Goal: Task Accomplishment & Management: Manage account settings

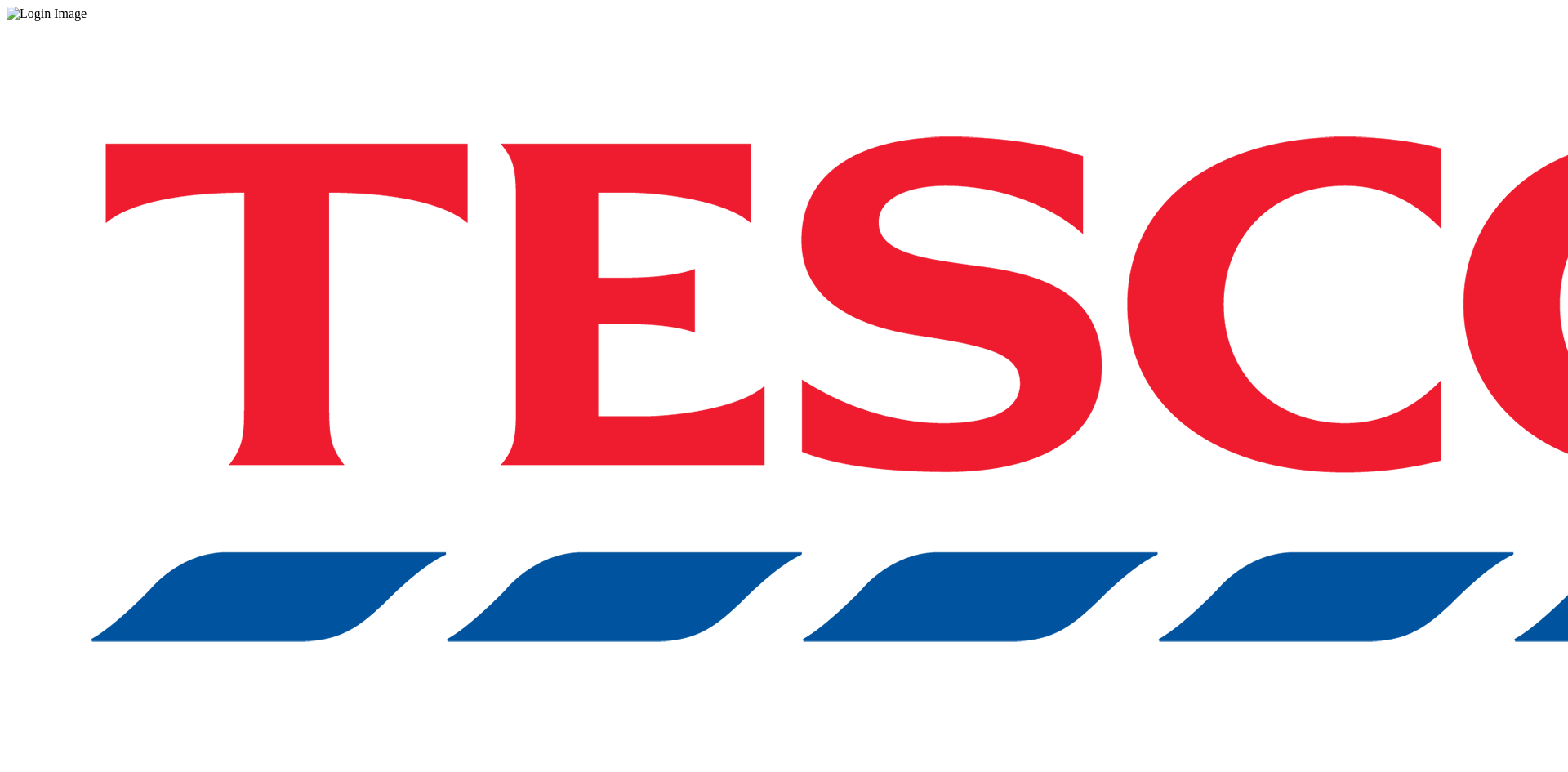
drag, startPoint x: 1197, startPoint y: 452, endPoint x: 1213, endPoint y: 323, distance: 130.0
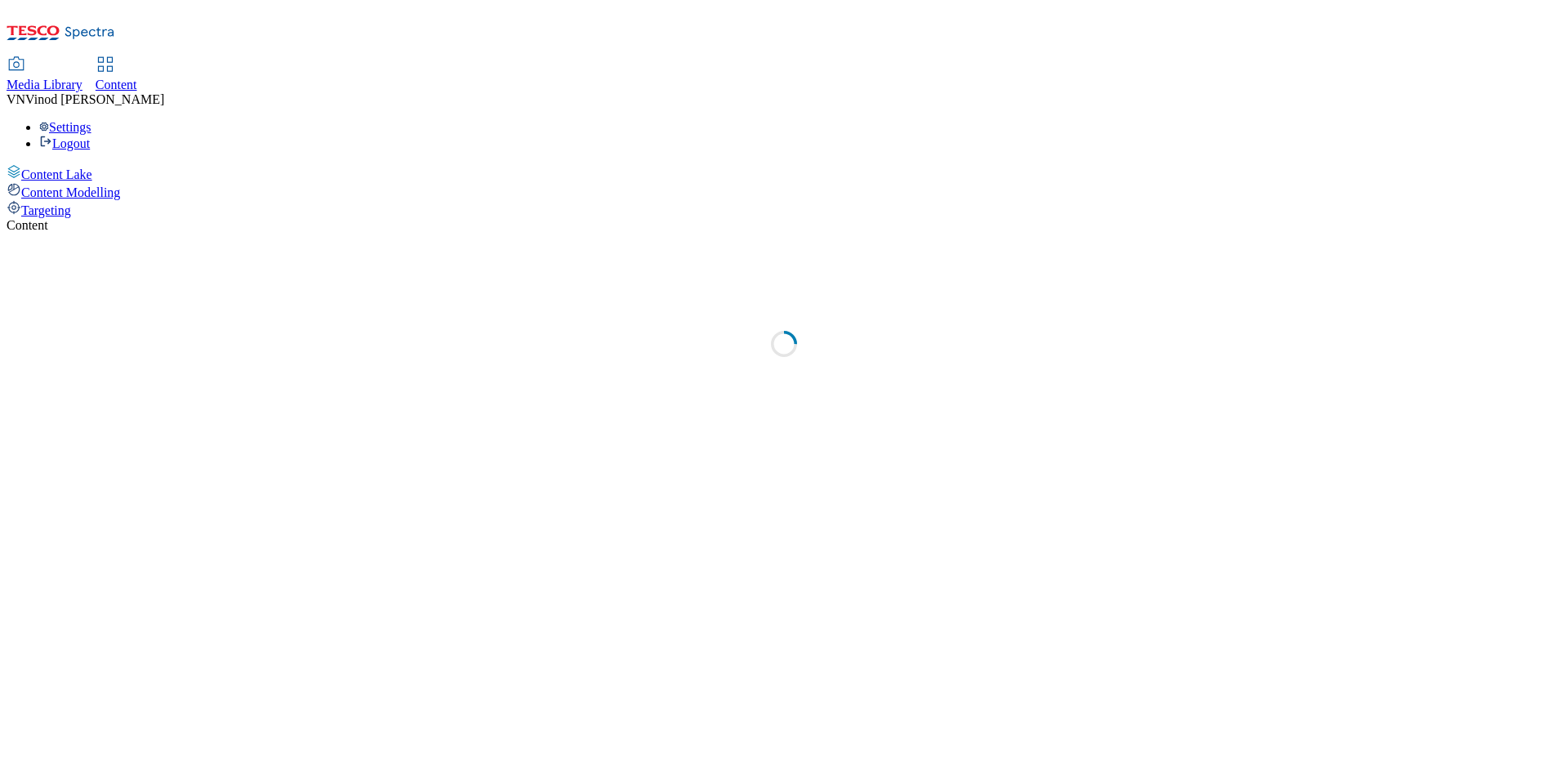
select select "ghs-[GEOGRAPHIC_DATA]"
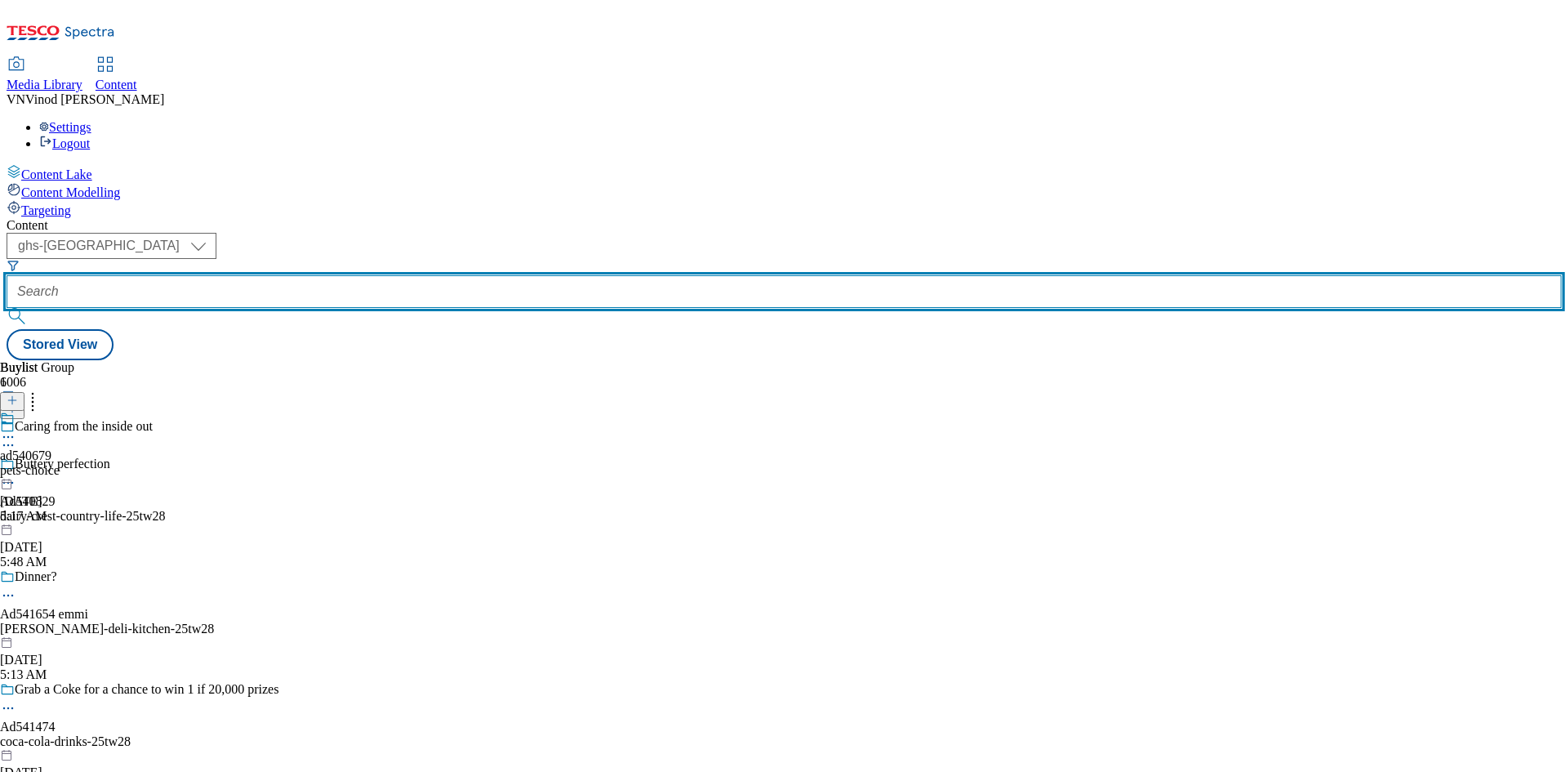
click at [372, 276] on input "text" at bounding box center [784, 292] width 1555 height 33
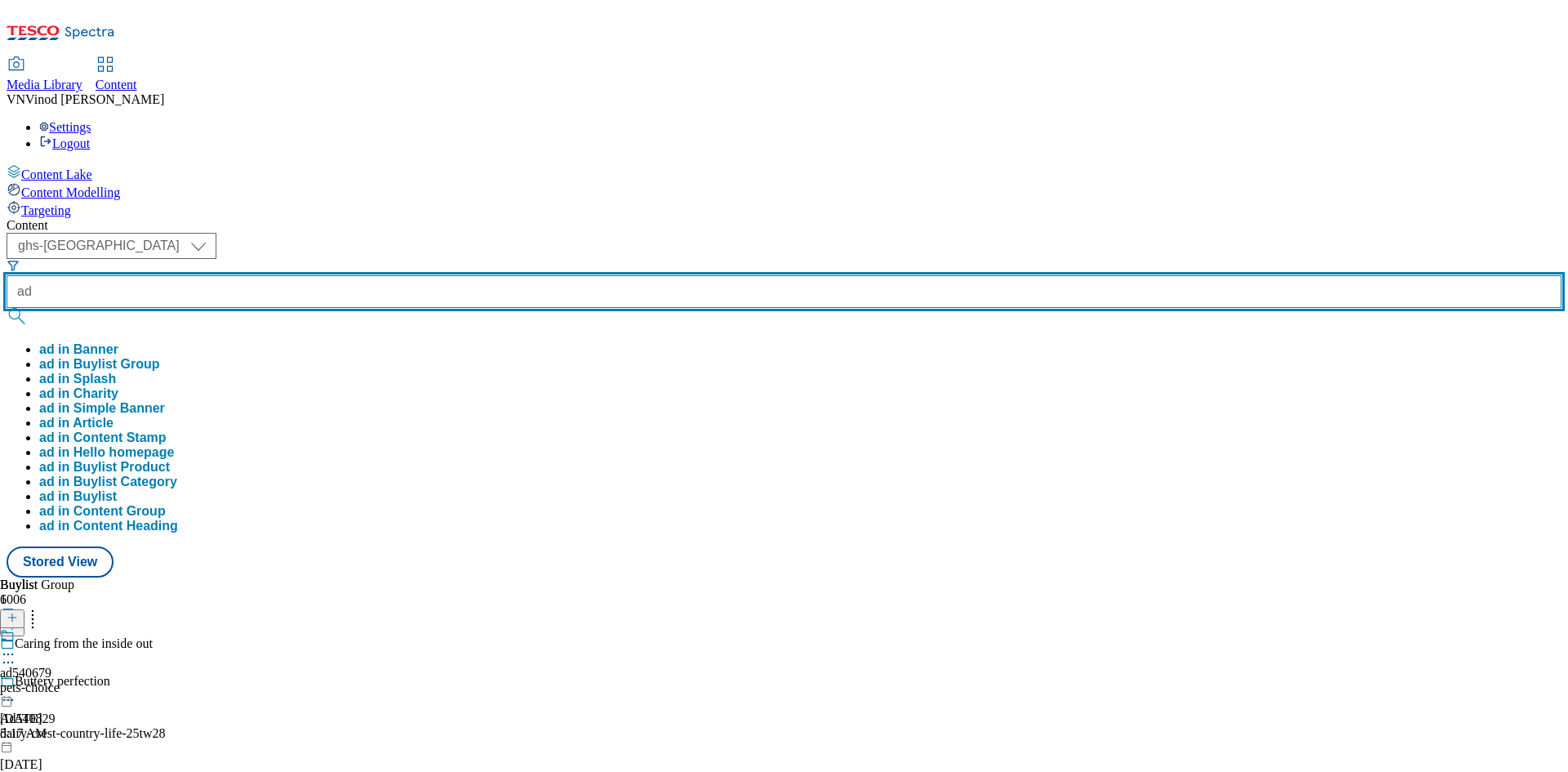
paste input "540679"
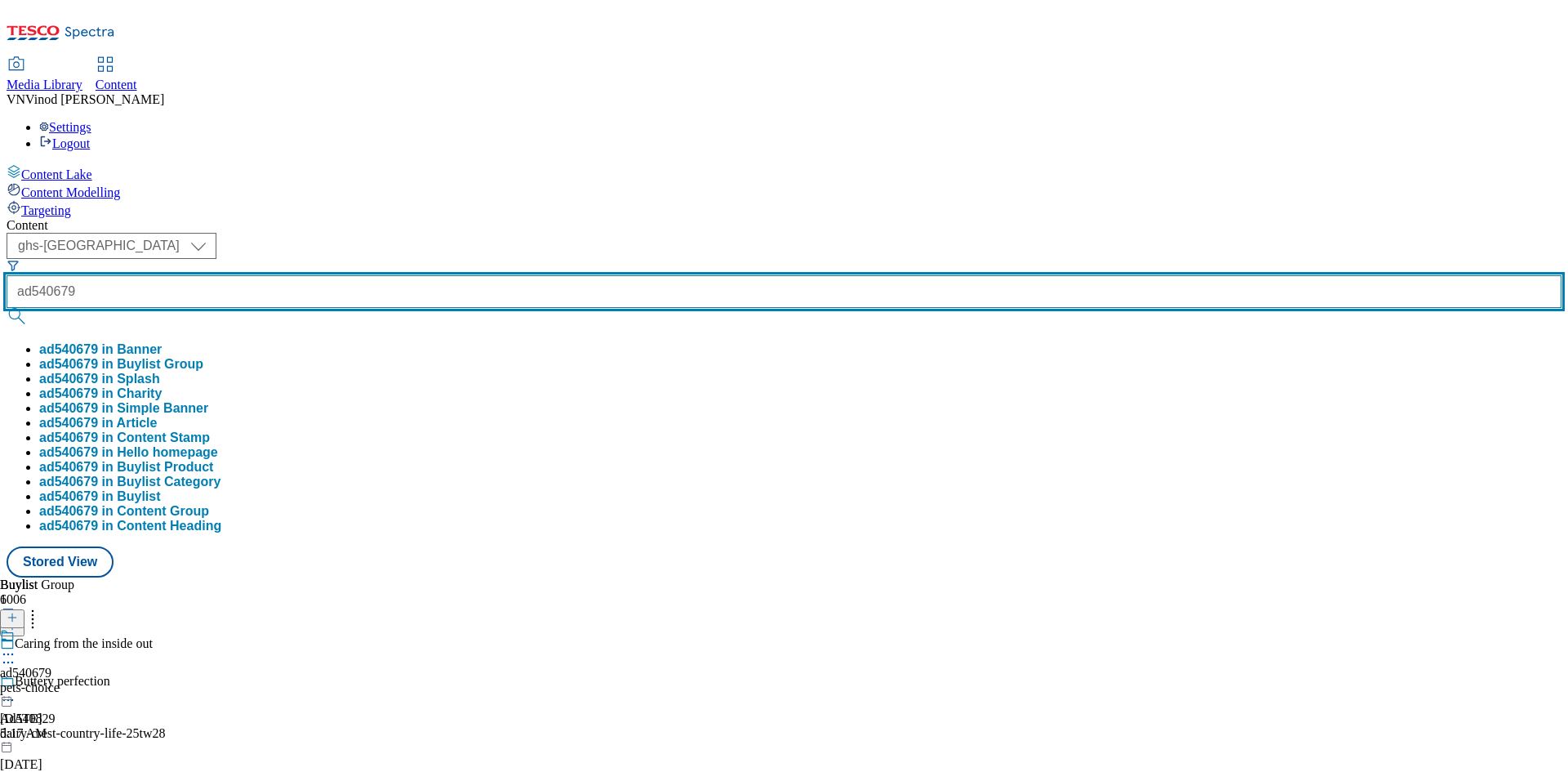
type input "ad540679"
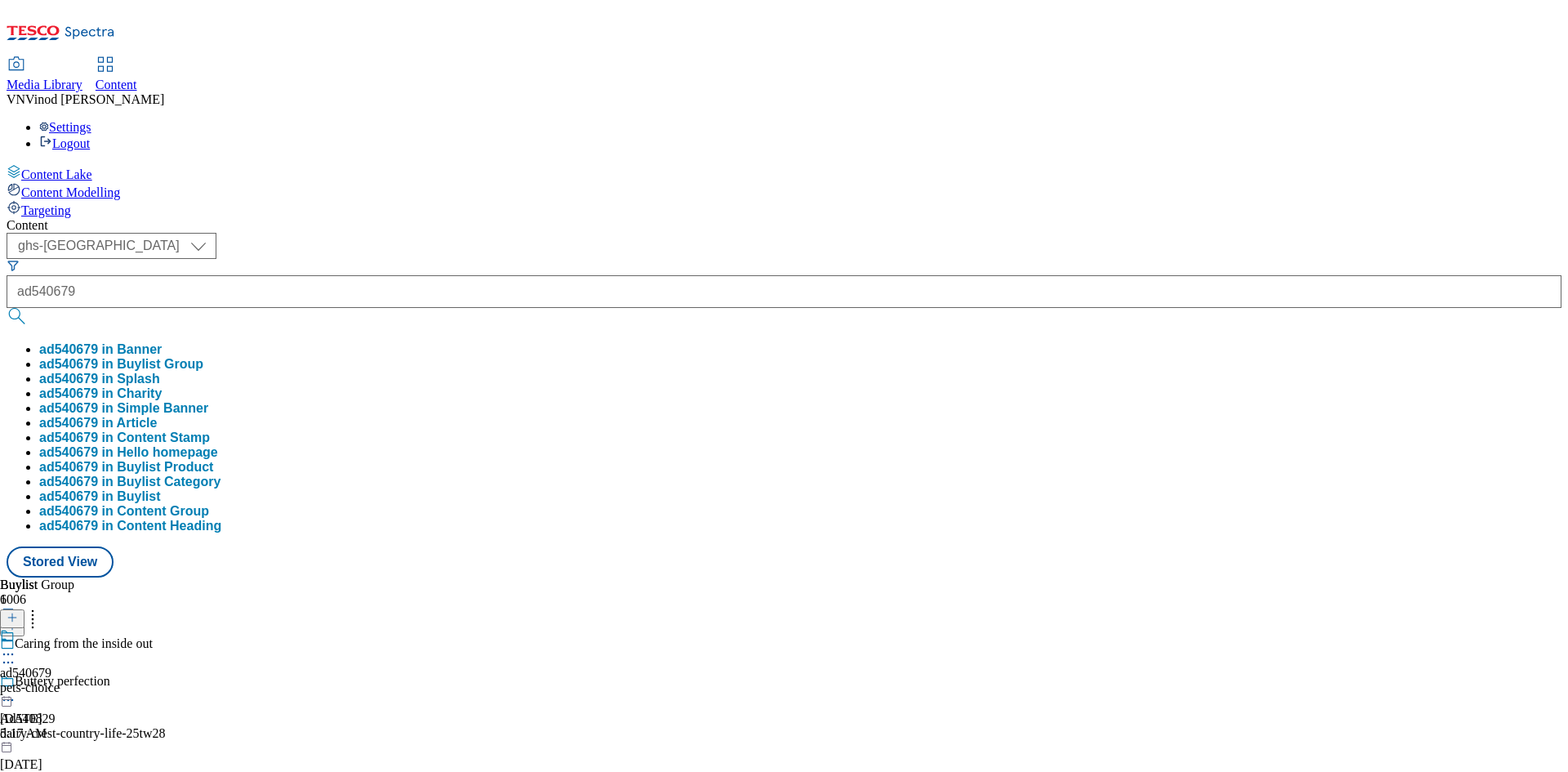
click at [203, 357] on button "ad540679 in Buylist Group" at bounding box center [121, 364] width 164 height 15
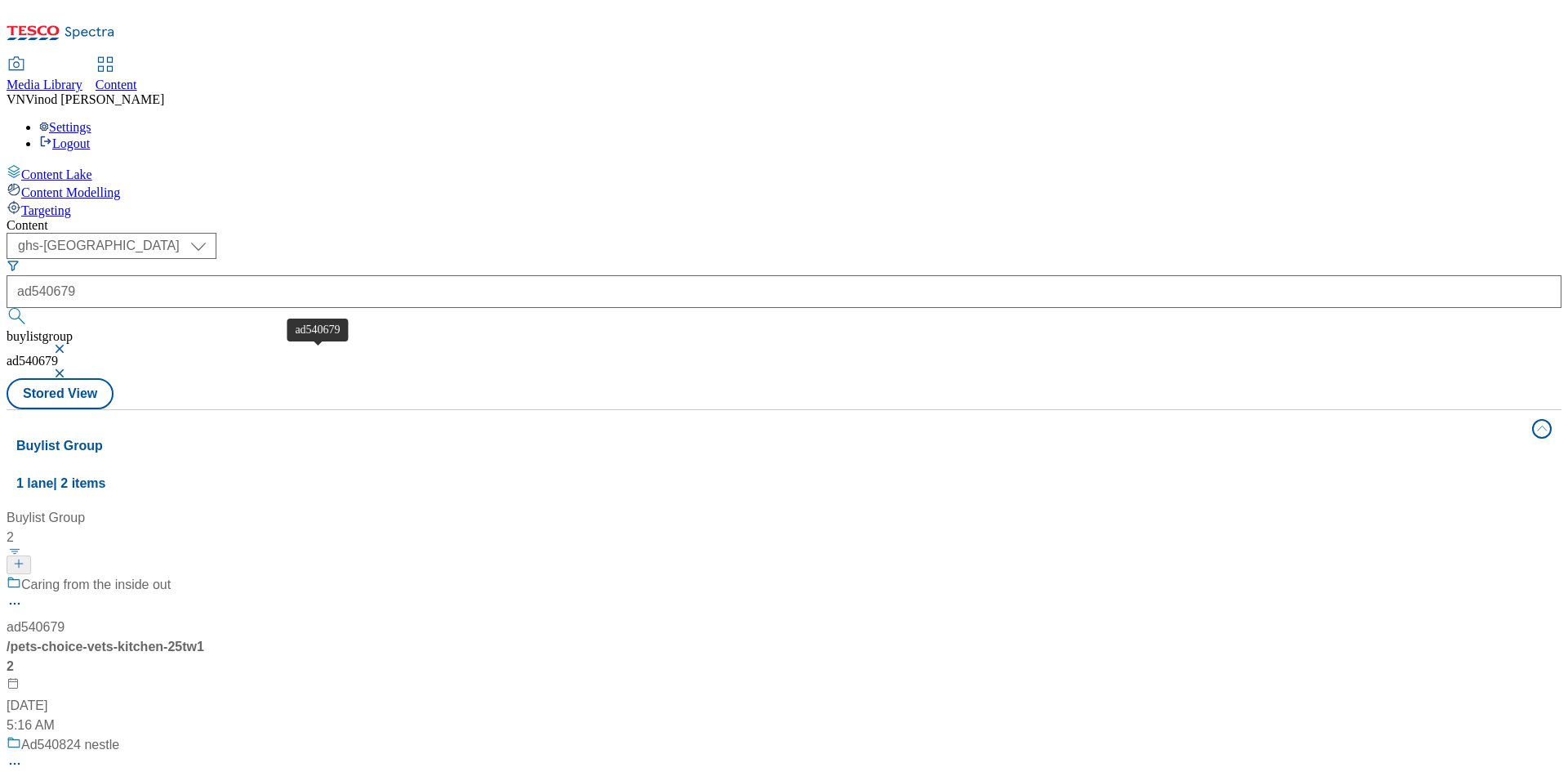
click at [64, 617] on div "ad540679" at bounding box center [36, 627] width 58 height 20
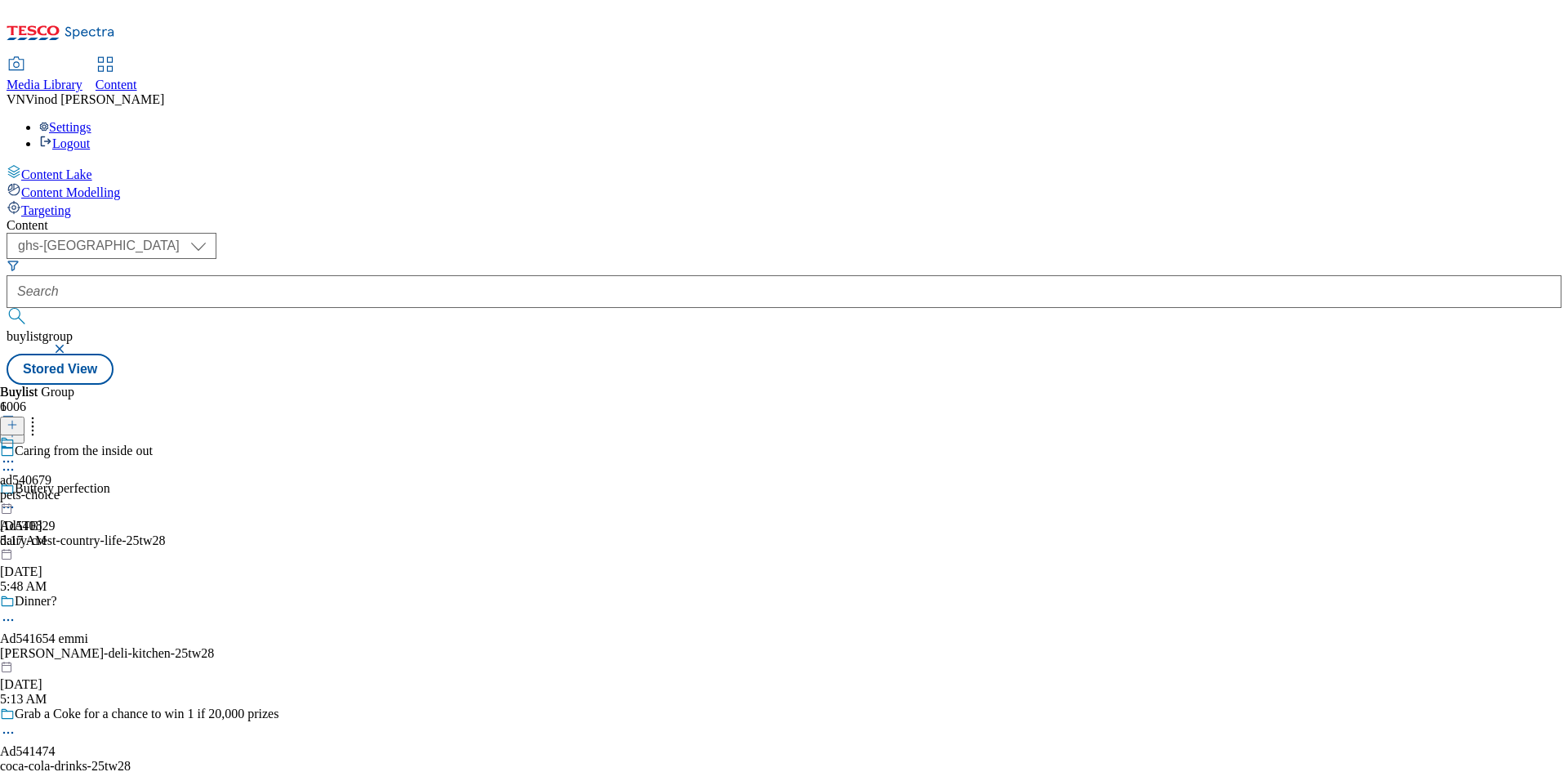
click at [17, 462] on icon at bounding box center [8, 469] width 17 height 17
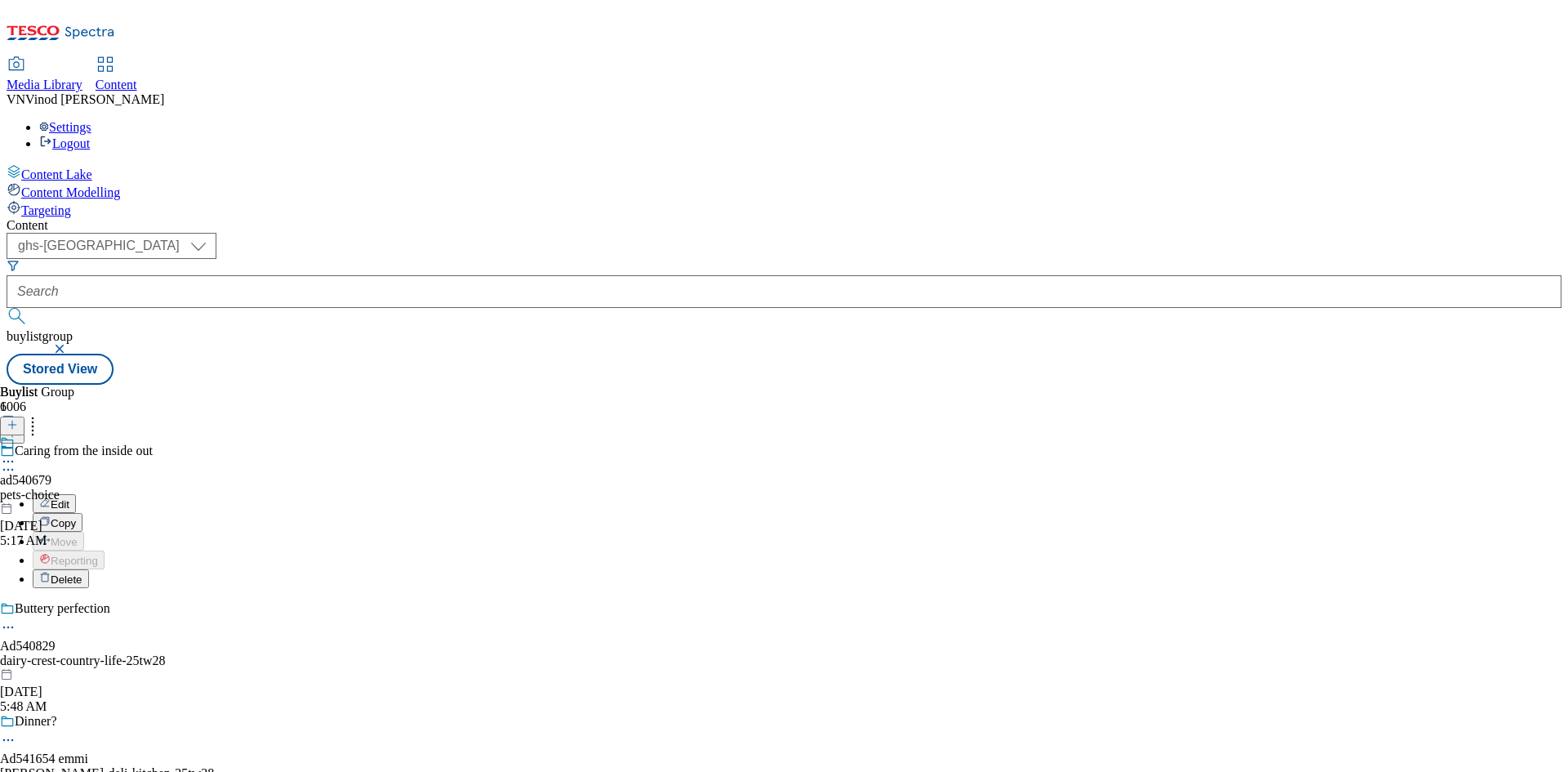
click at [76, 495] on button "Edit" at bounding box center [55, 504] width 43 height 19
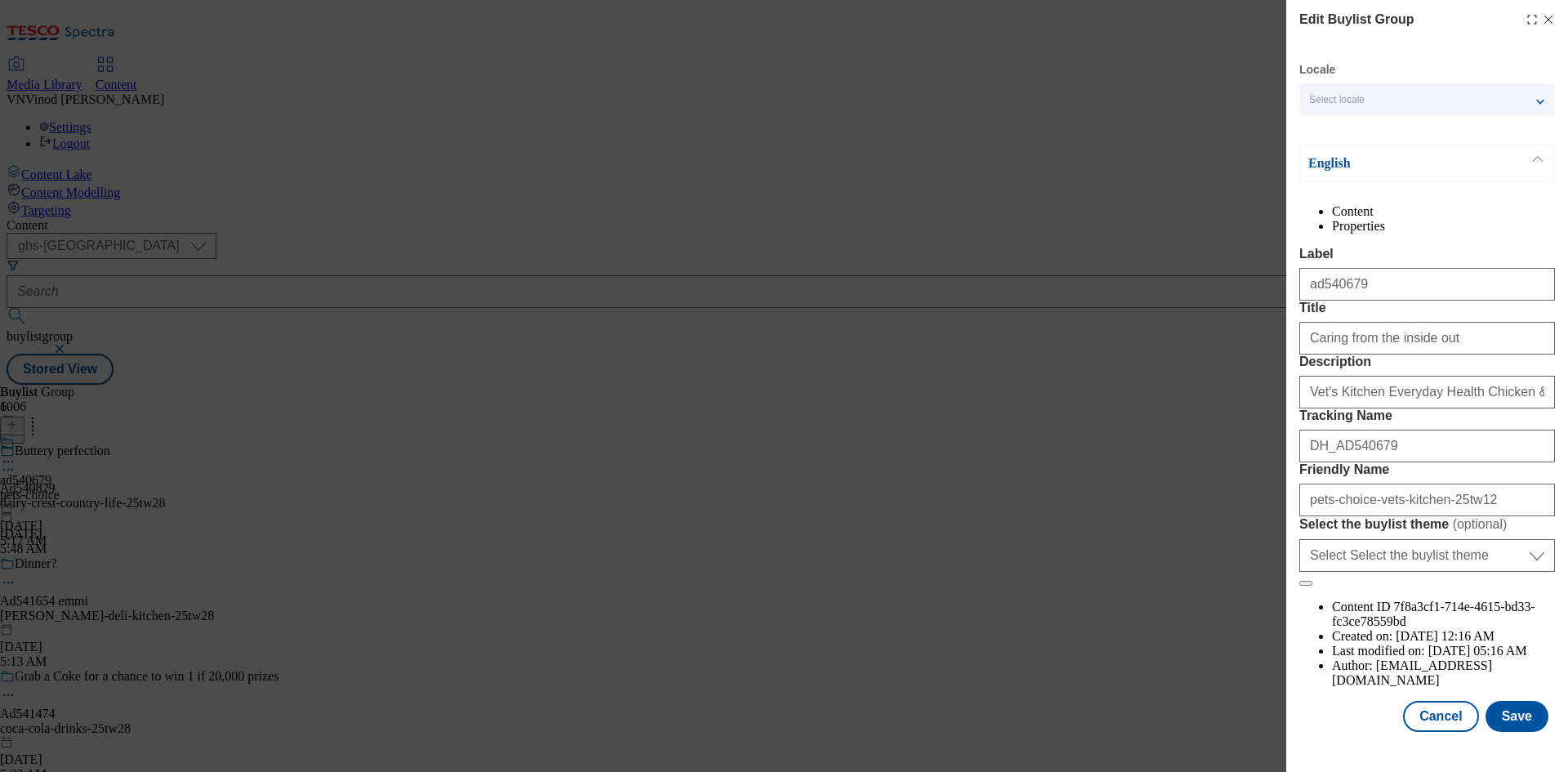
scroll to position [63, 0]
click at [1505, 732] on button "Save" at bounding box center [1517, 716] width 63 height 31
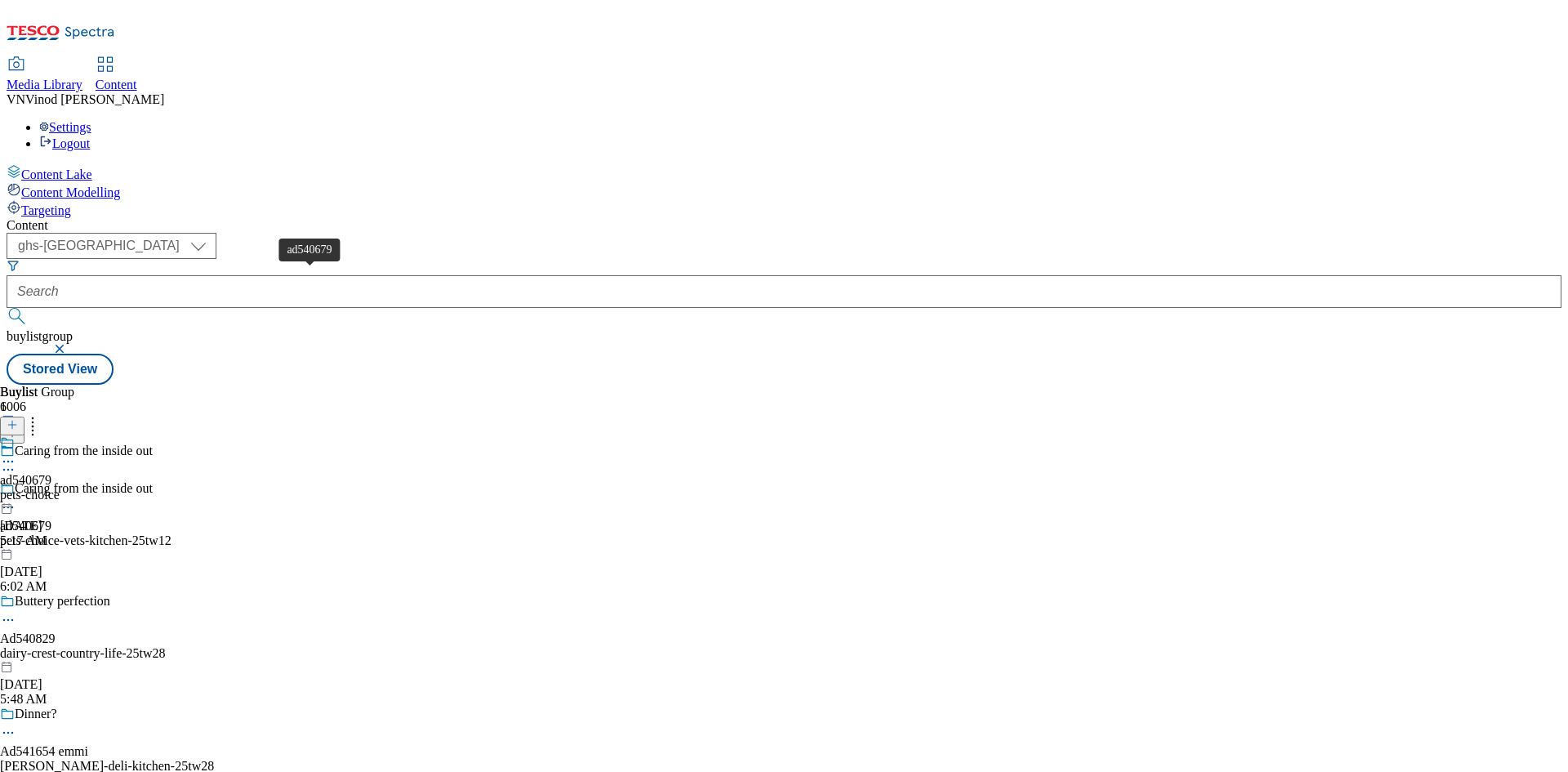
click at [51, 519] on div "ad540679" at bounding box center [25, 526] width 51 height 15
click at [17, 454] on icon at bounding box center [8, 462] width 17 height 17
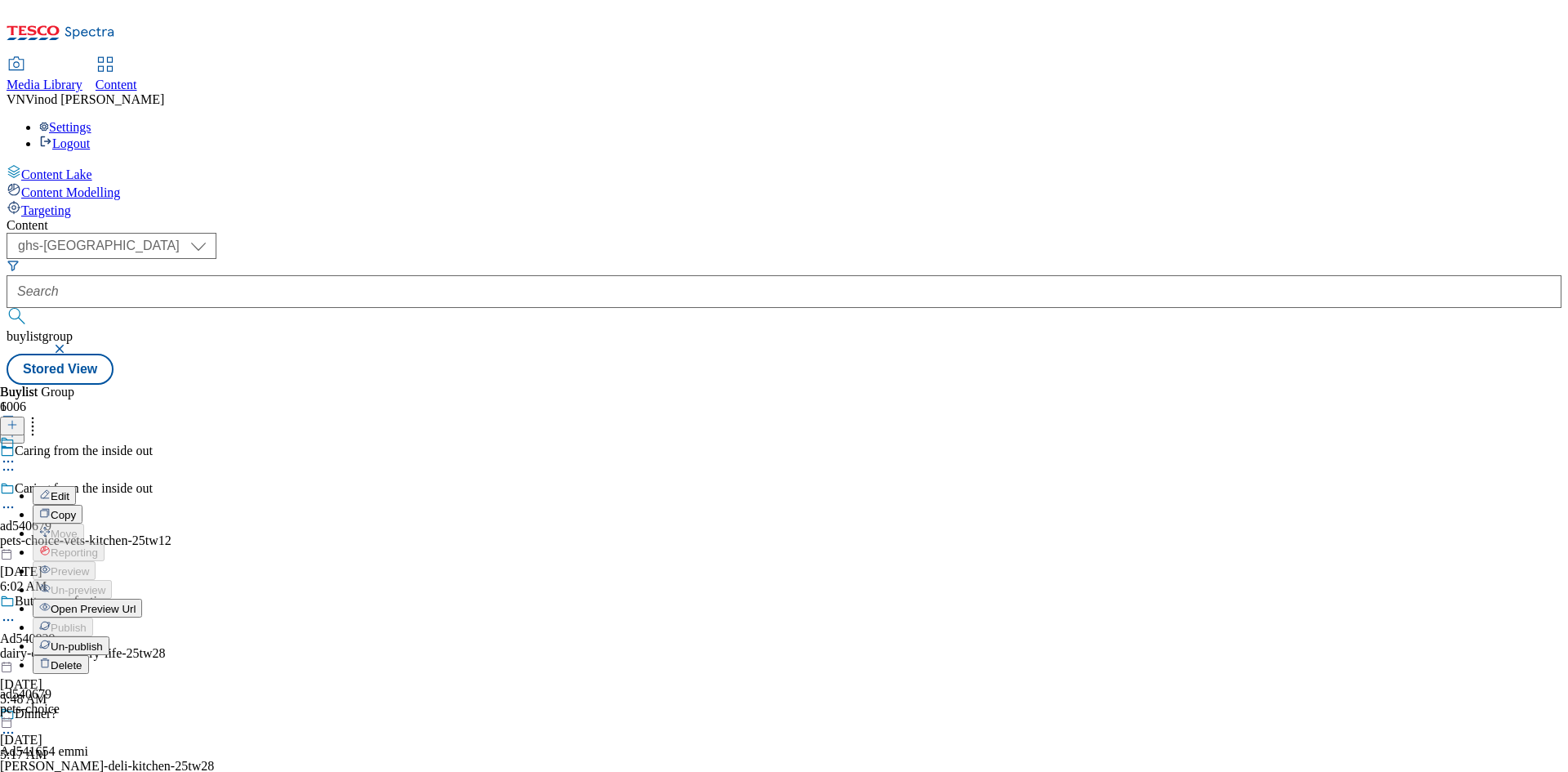
click at [76, 486] on button "Edit" at bounding box center [55, 496] width 43 height 19
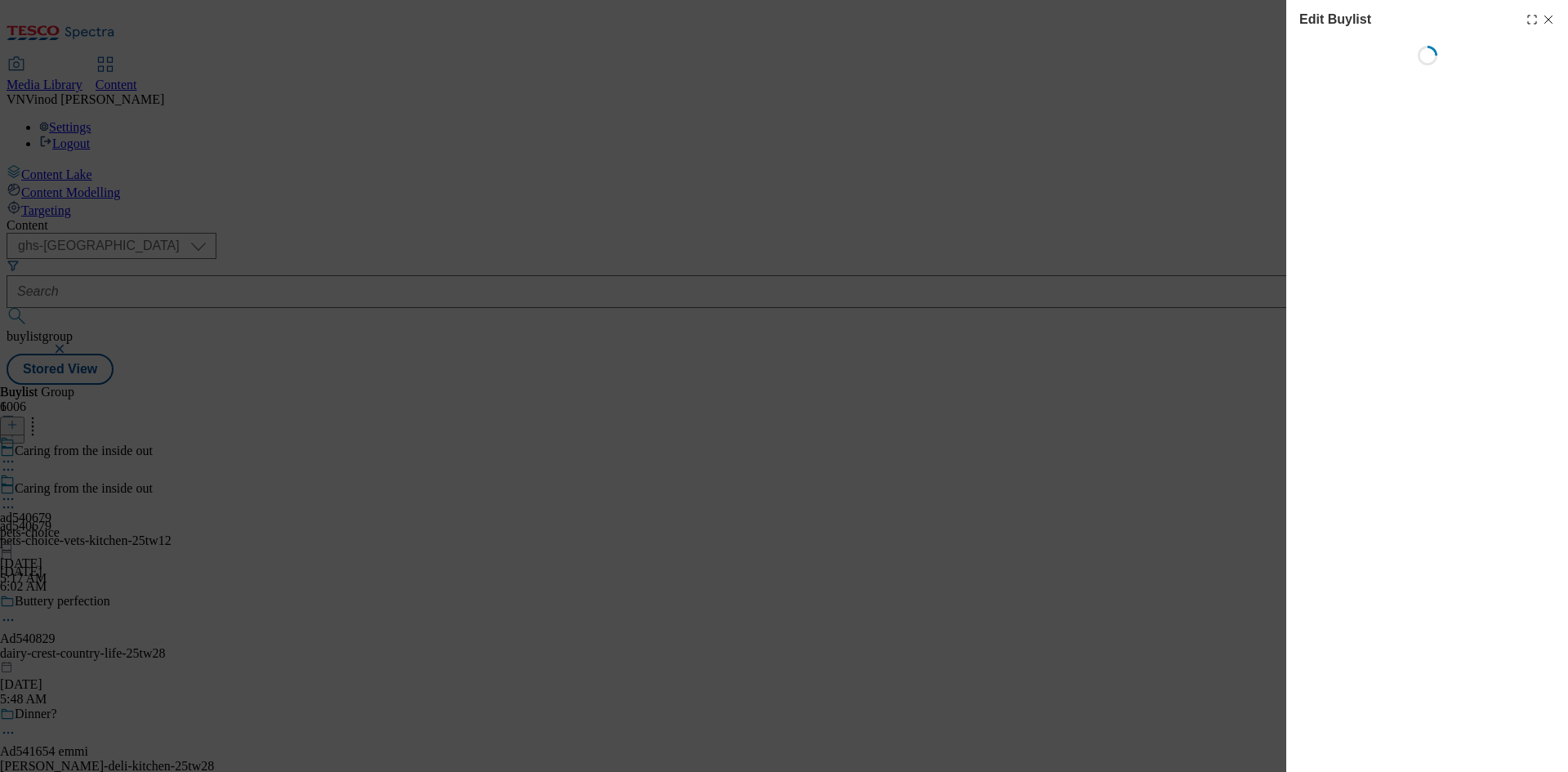
select select "tactical"
select select "supplier funded short term 1-3 weeks"
select select "dunnhumby"
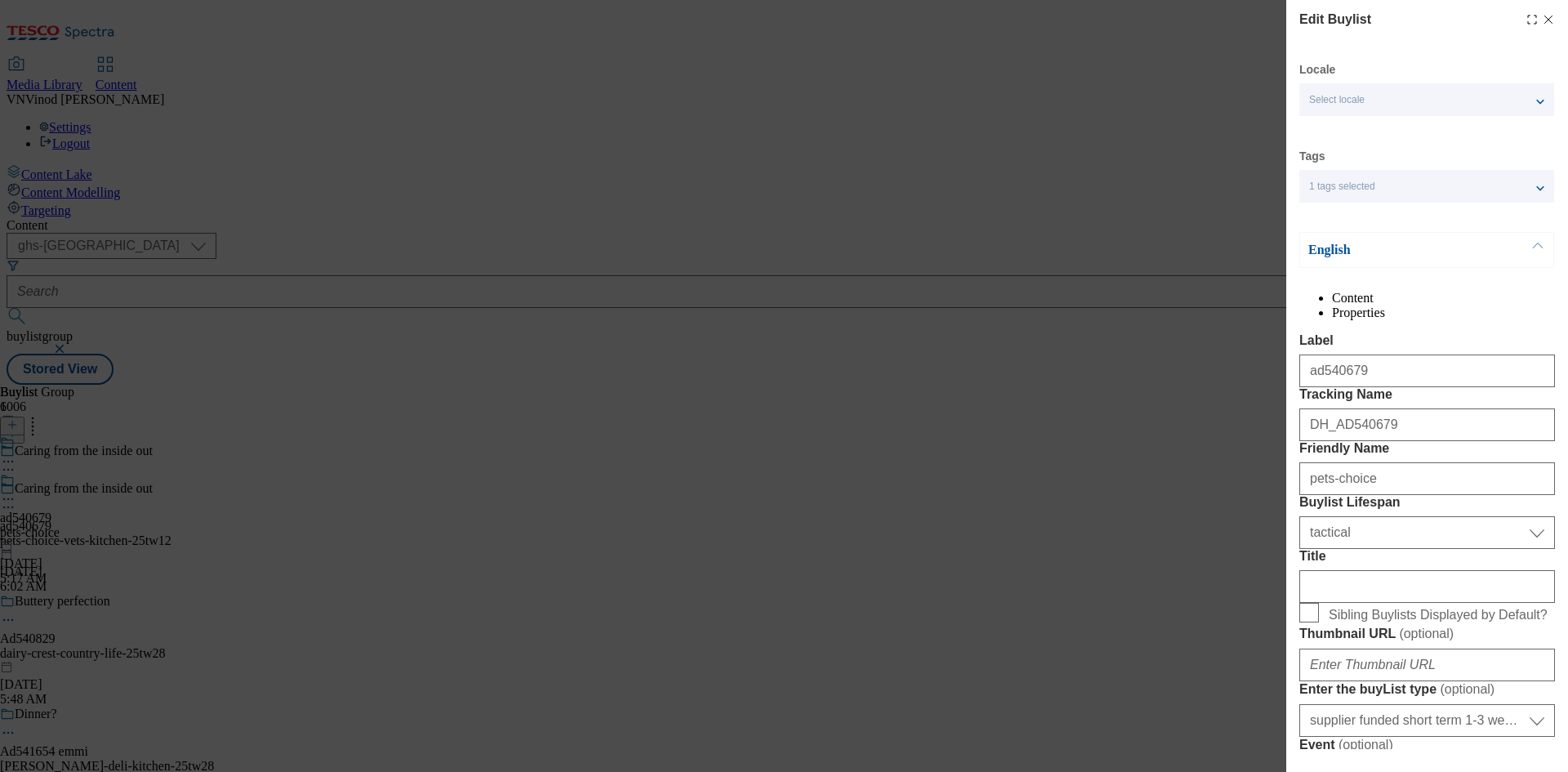
select select "Banner"
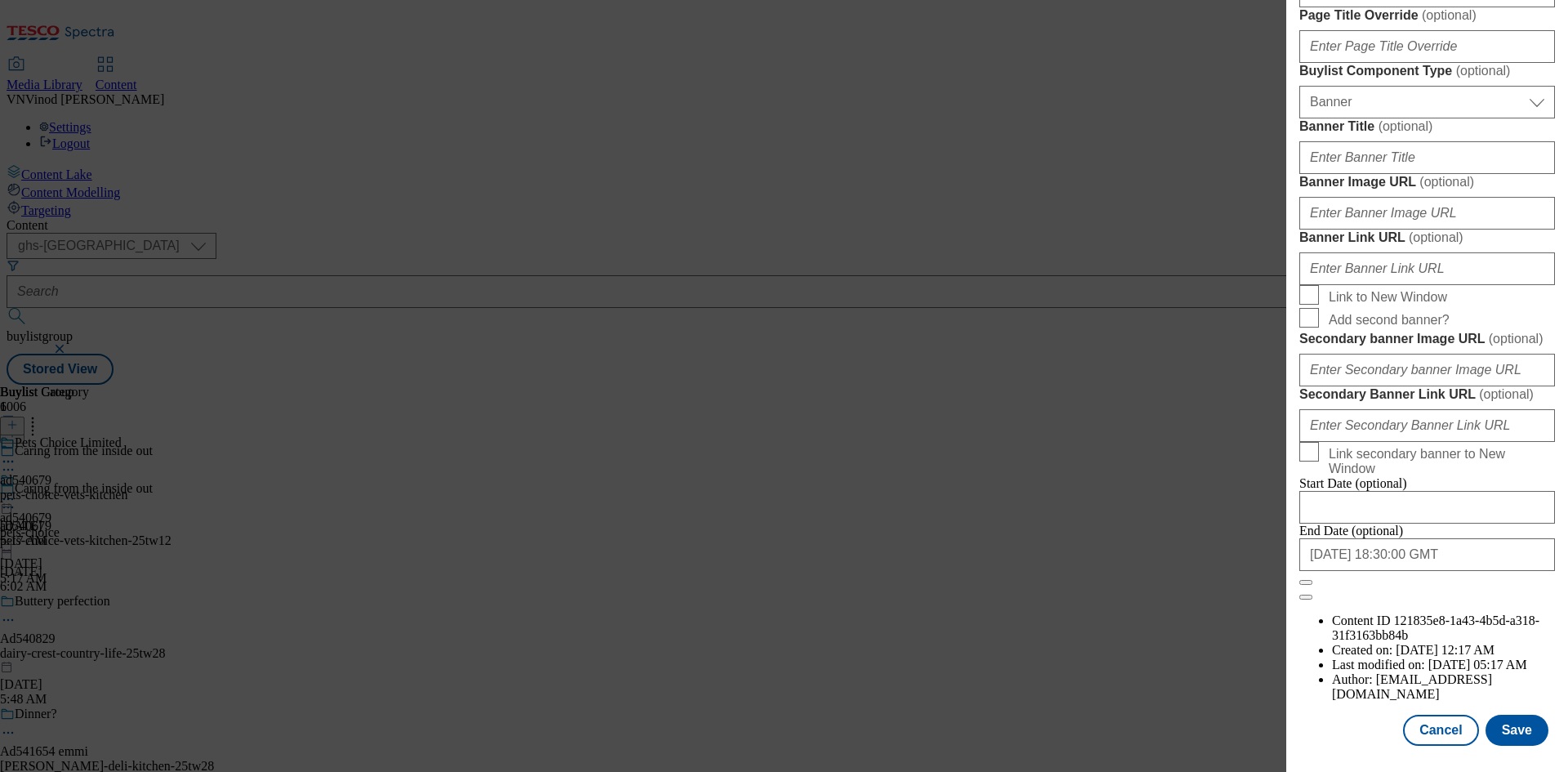
scroll to position [1691, 0]
click at [1399, 571] on input "2025-08-02 18:30:00 GMT" at bounding box center [1427, 555] width 256 height 33
select select "2025"
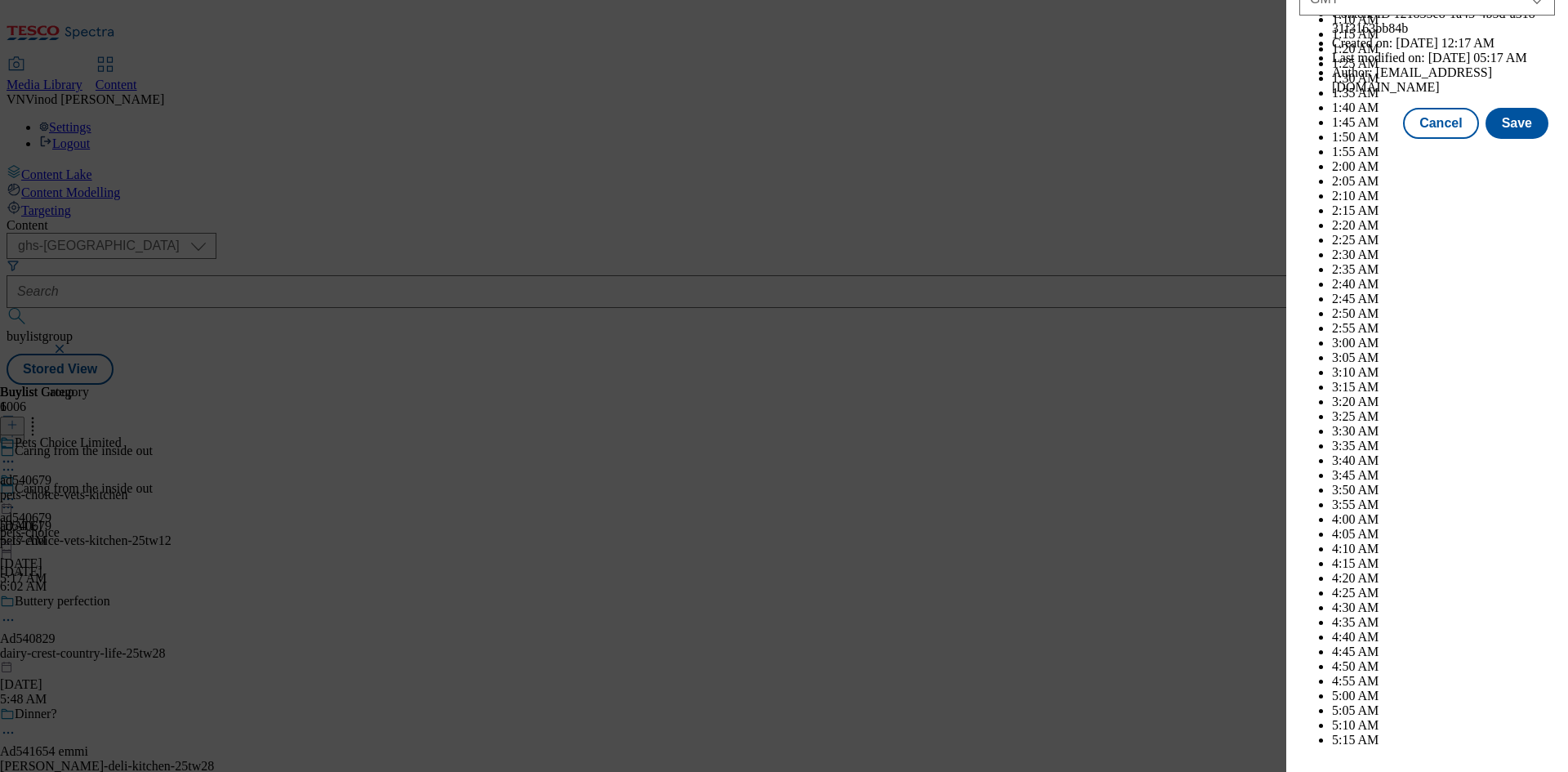
scroll to position [6702, 0]
select select "November"
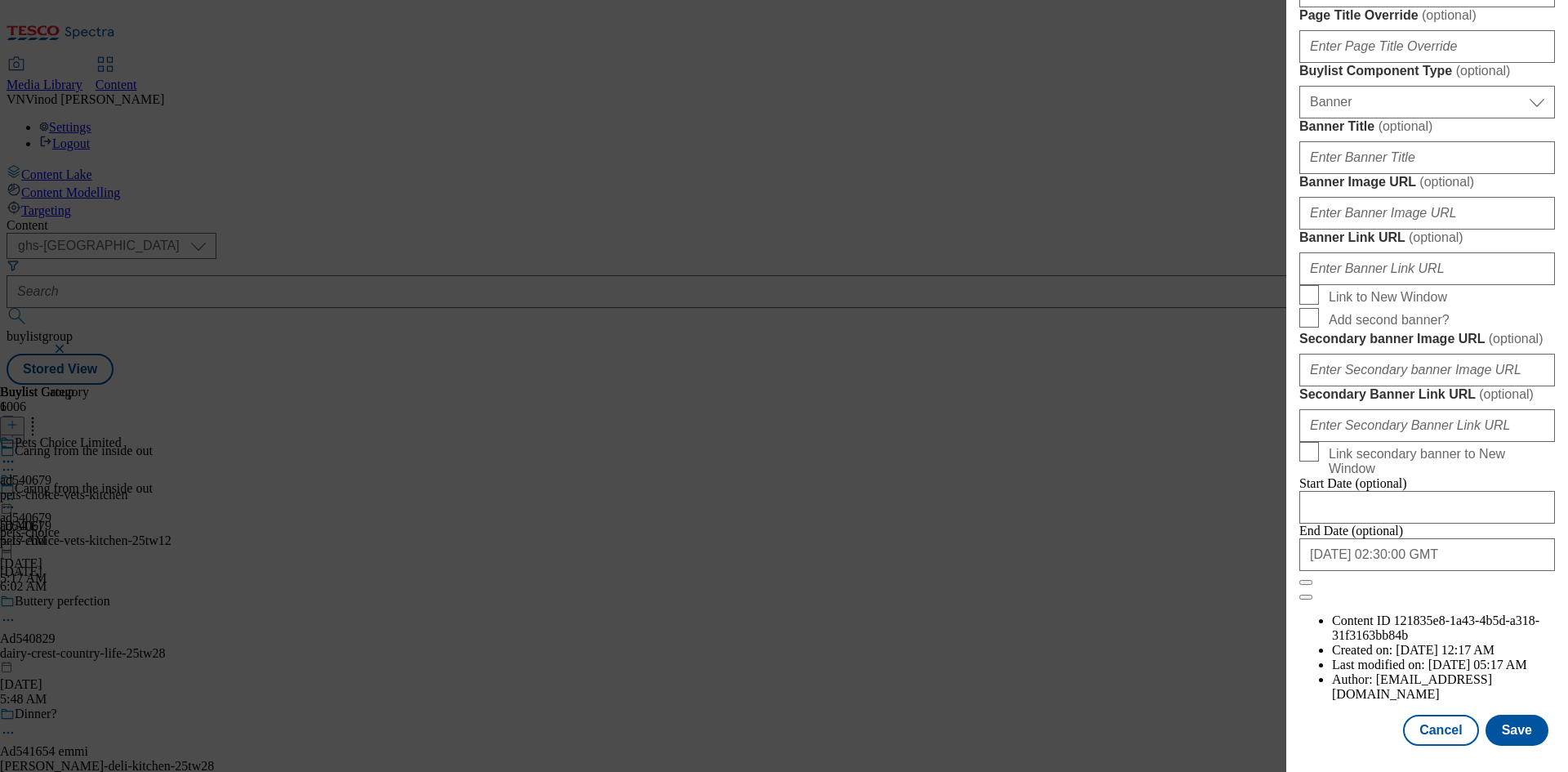
drag, startPoint x: 1355, startPoint y: 727, endPoint x: 1389, endPoint y: 724, distance: 34.1
click at [1355, 727] on div "Cancel Save" at bounding box center [1427, 730] width 256 height 31
click at [1518, 742] on button "Save" at bounding box center [1517, 730] width 63 height 31
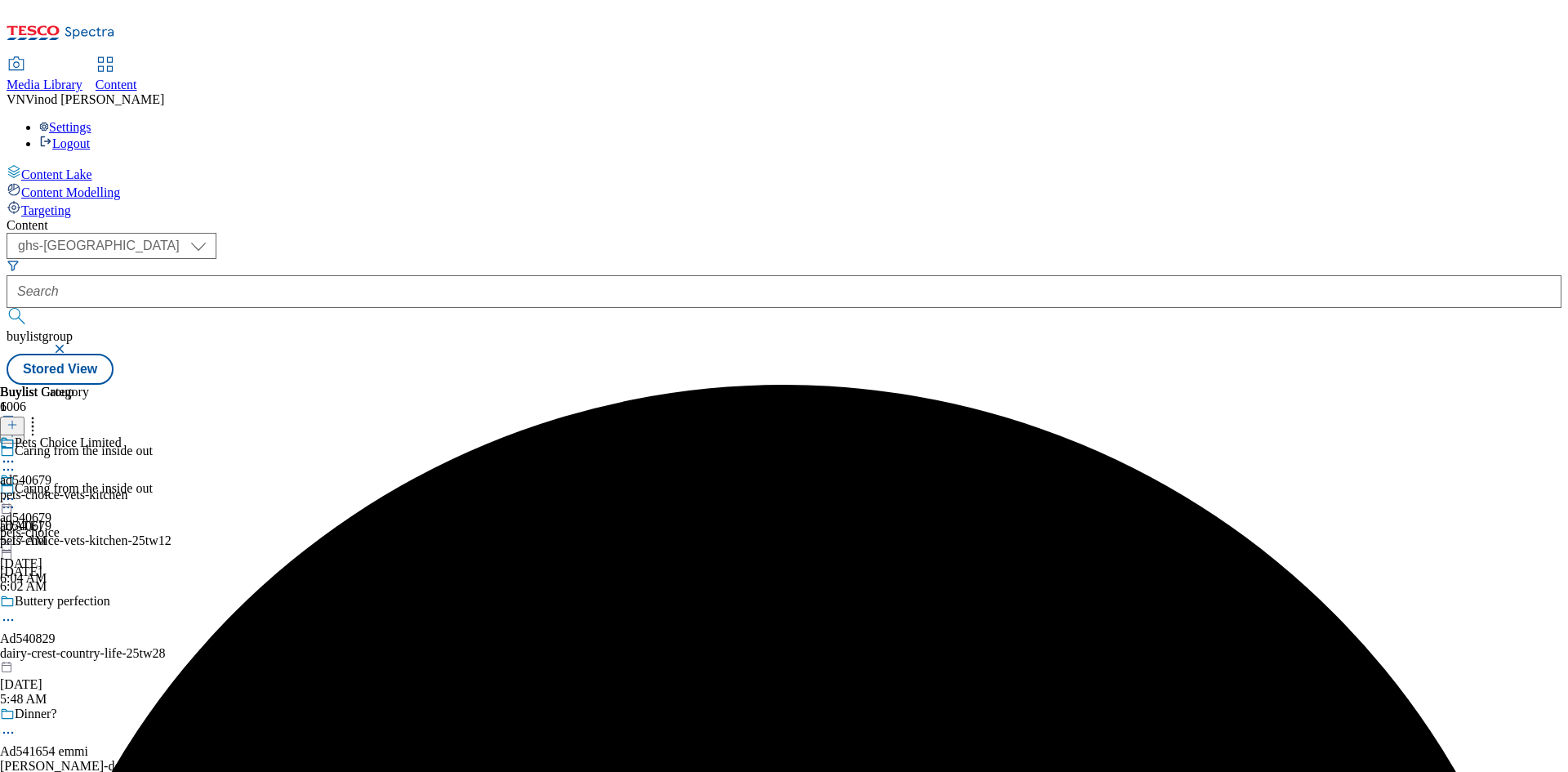
click at [17, 499] on icon at bounding box center [8, 507] width 17 height 17
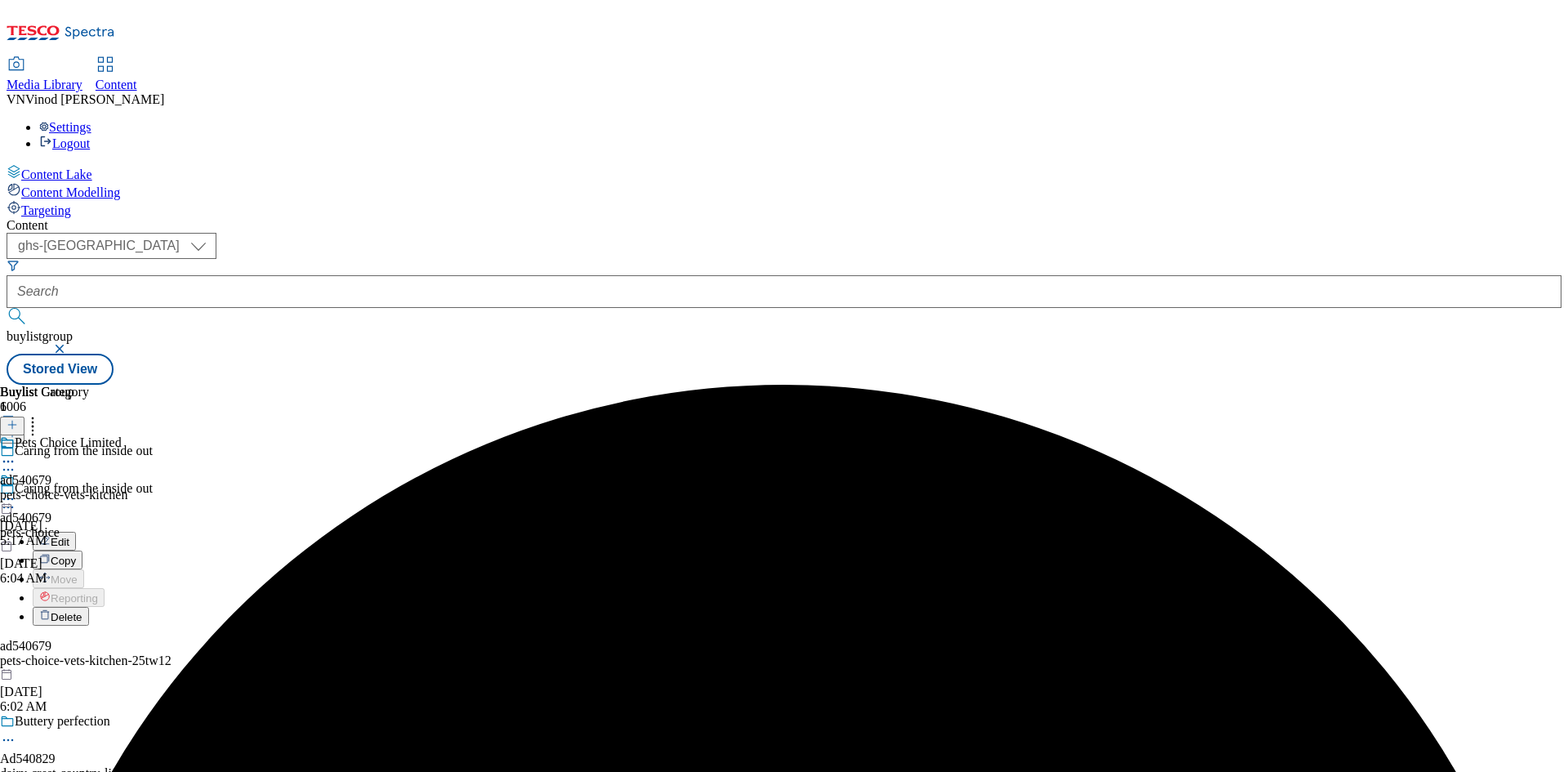
click at [76, 532] on button "Edit" at bounding box center [55, 542] width 43 height 19
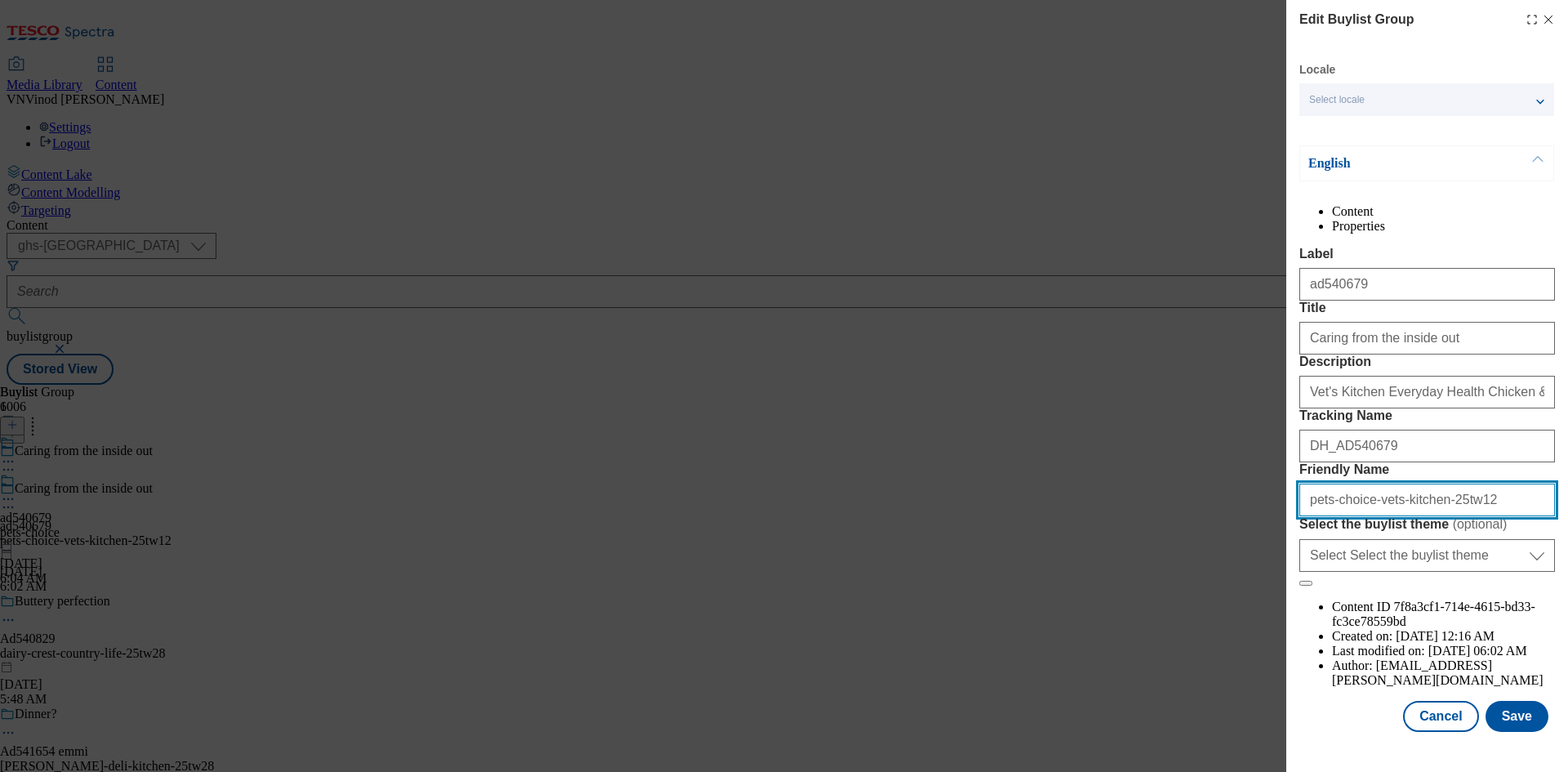
drag, startPoint x: 1452, startPoint y: 647, endPoint x: 1460, endPoint y: 649, distance: 8.2
click at [1460, 516] on input "pets-choice-vets-kitchen-25tw12" at bounding box center [1427, 500] width 256 height 33
drag, startPoint x: 1472, startPoint y: 643, endPoint x: 1159, endPoint y: 582, distance: 318.9
click at [1159, 582] on div "Edit Buylist Group Locale Select locale English Welsh English Content Propertie…" at bounding box center [784, 386] width 1568 height 772
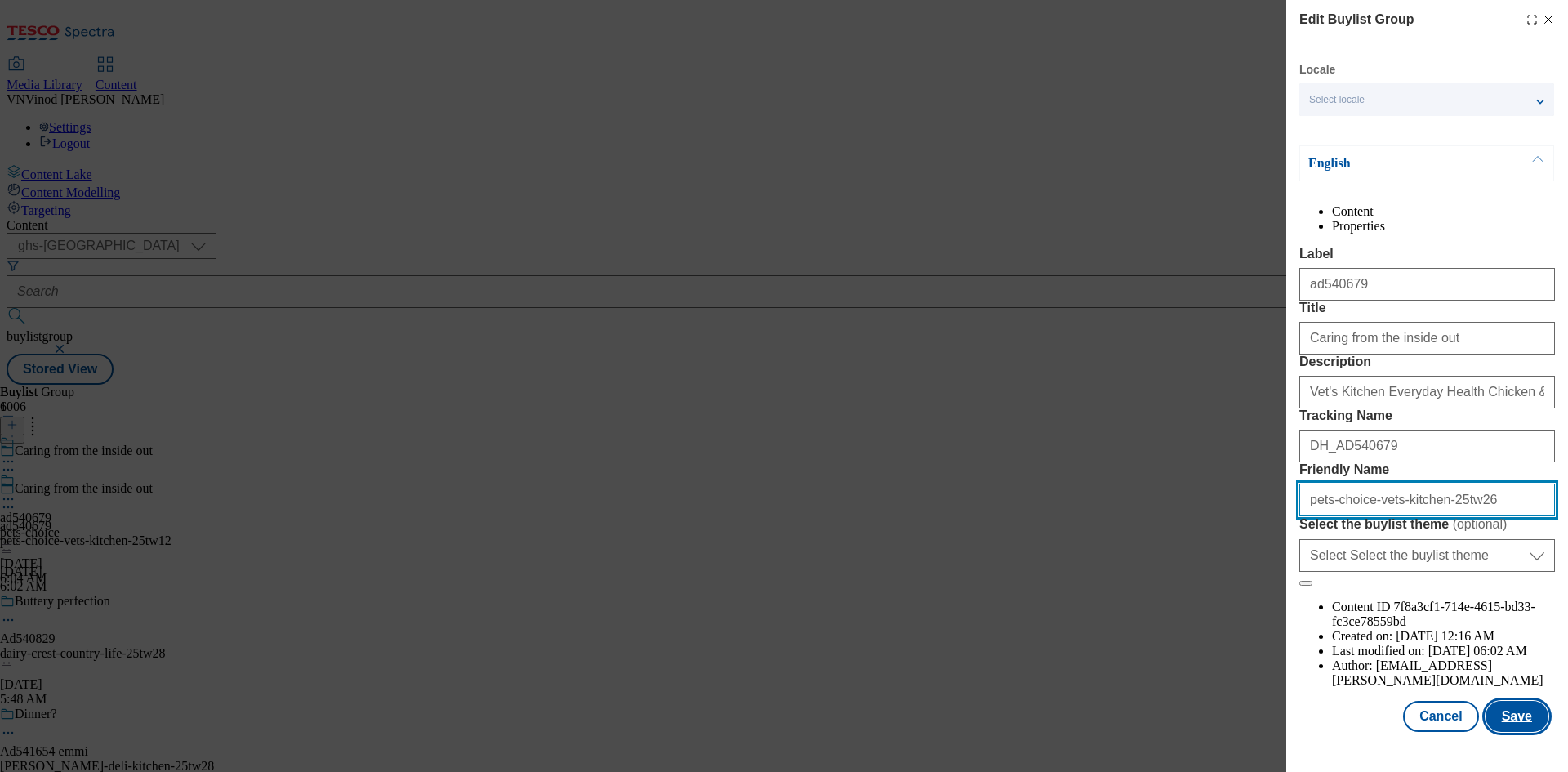
type input "pets-choice-vets-kitchen-25tw26"
click at [1509, 730] on button "Save" at bounding box center [1517, 716] width 63 height 31
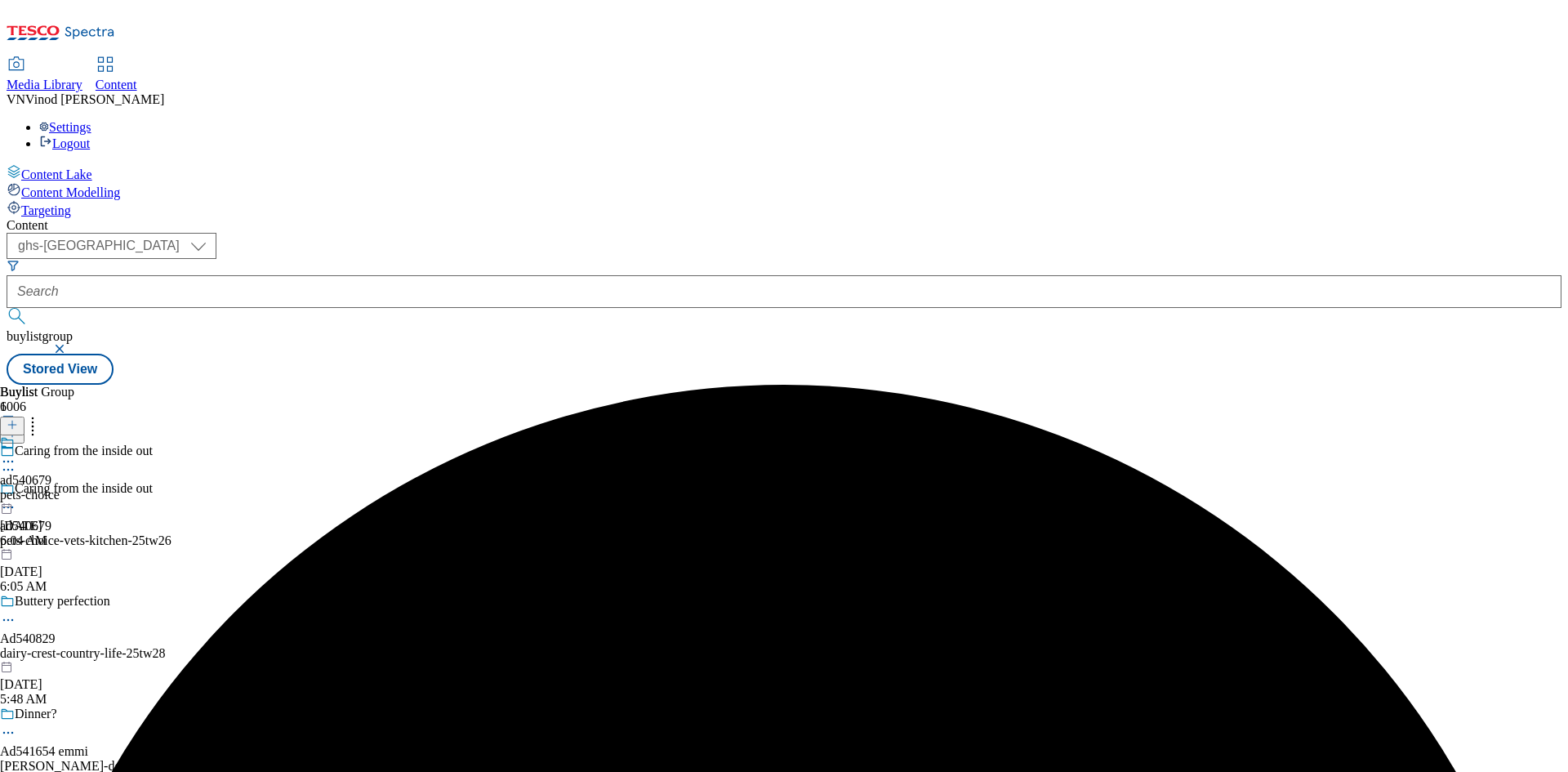
click at [17, 454] on icon at bounding box center [8, 462] width 17 height 17
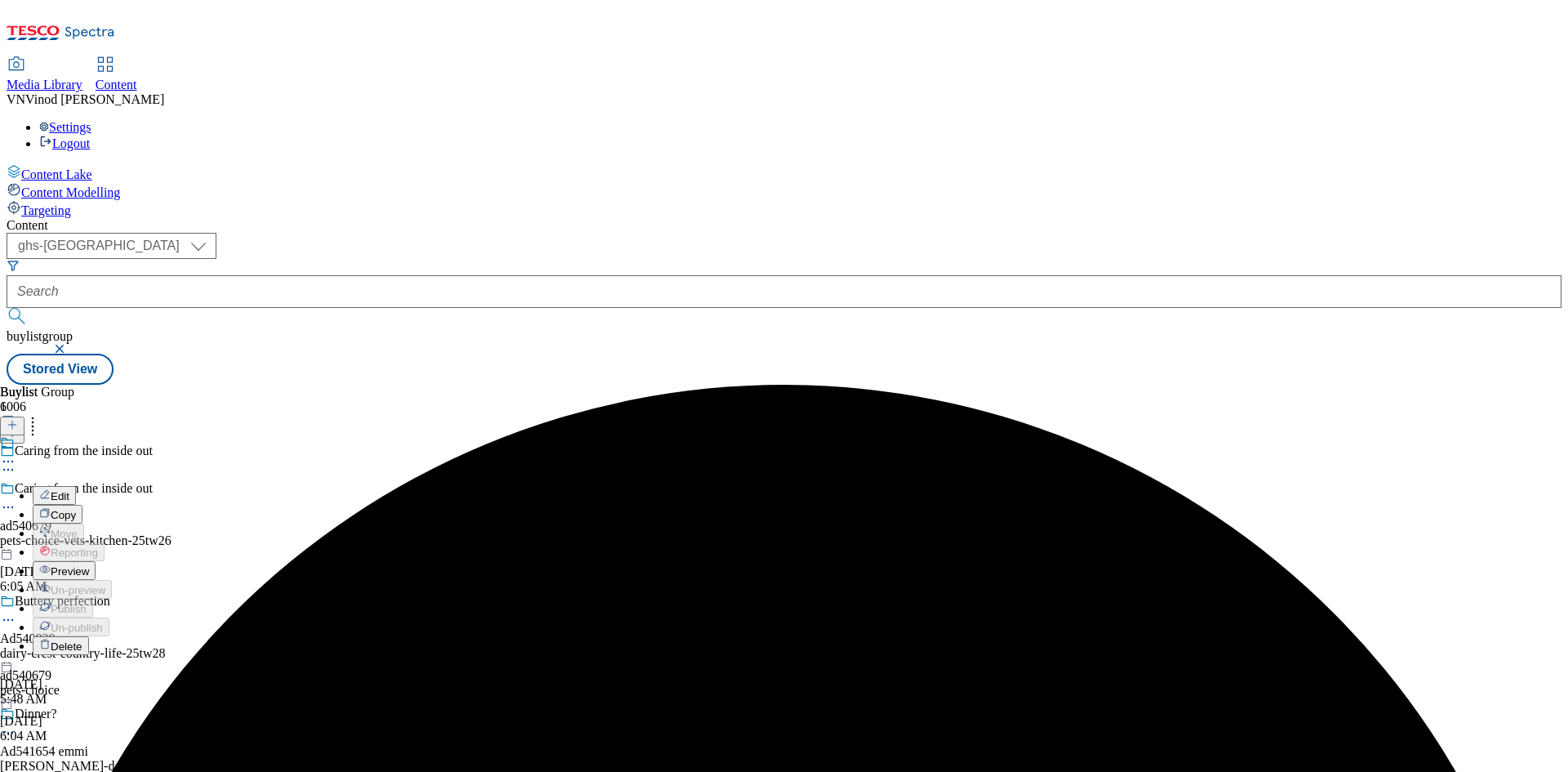
click at [76, 486] on button "Edit" at bounding box center [55, 496] width 43 height 19
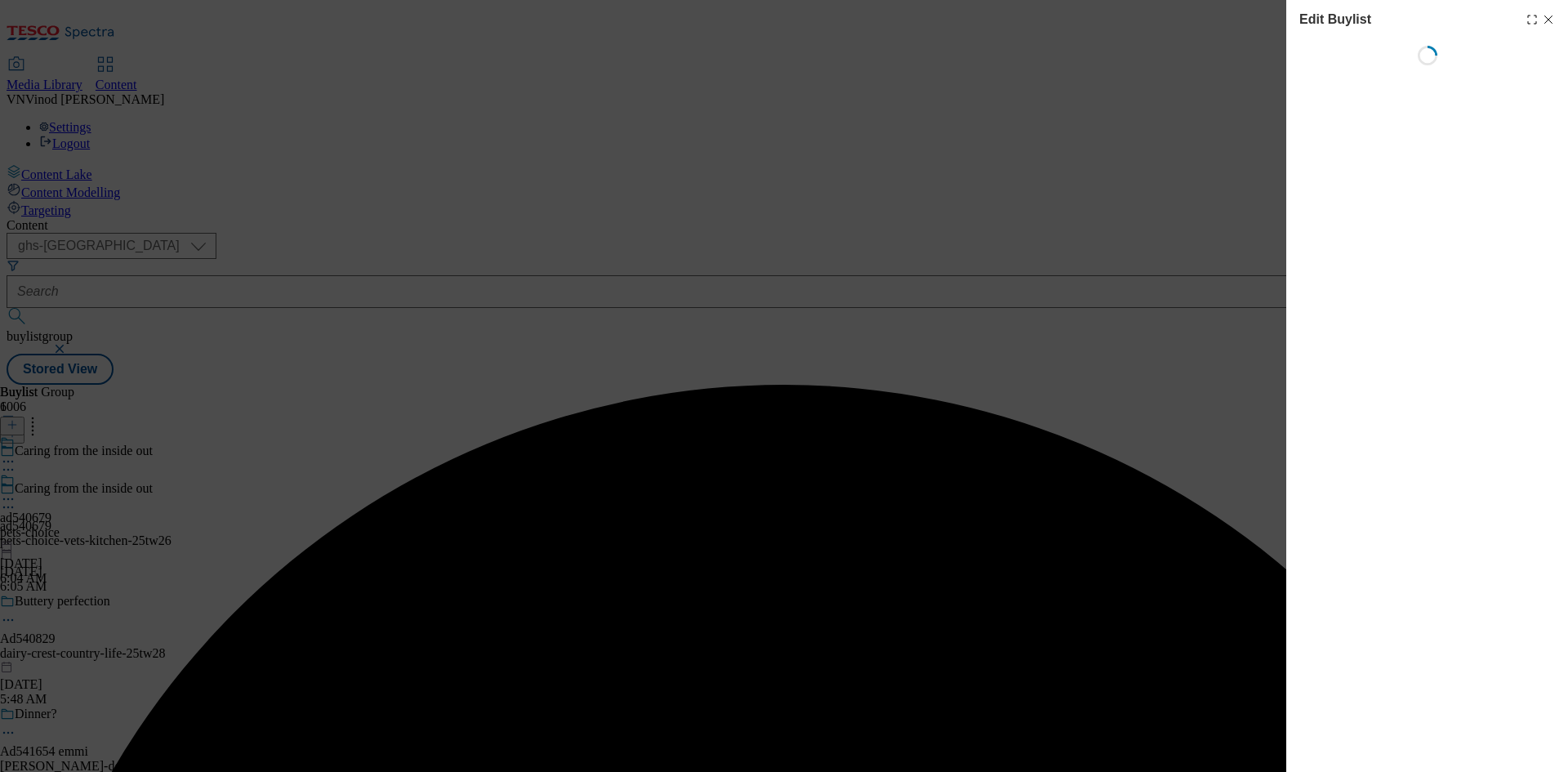
select select "tactical"
select select "supplier funded short term 1-3 weeks"
select select "dunnhumby"
select select "Banner"
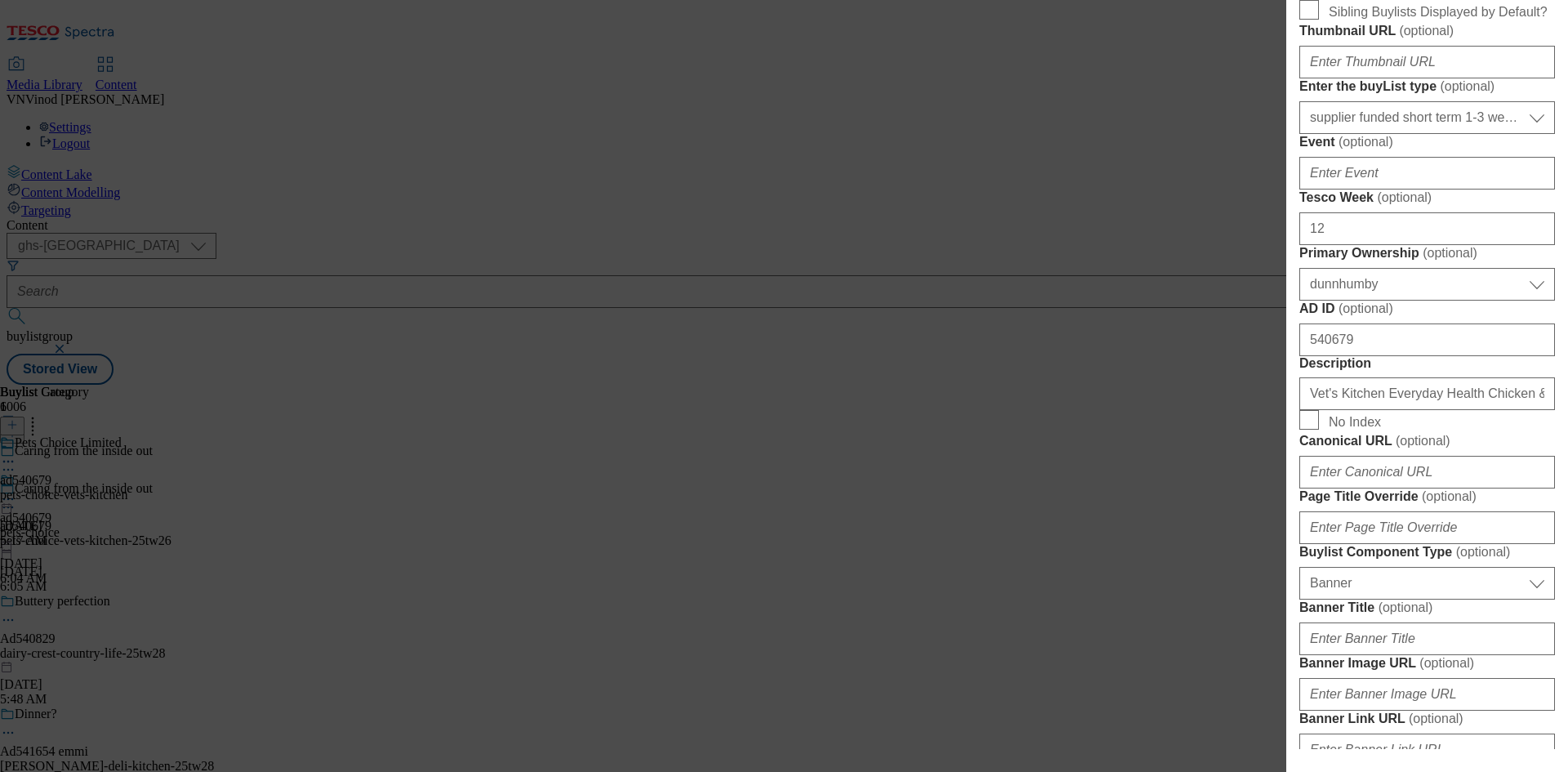
scroll to position [654, 0]
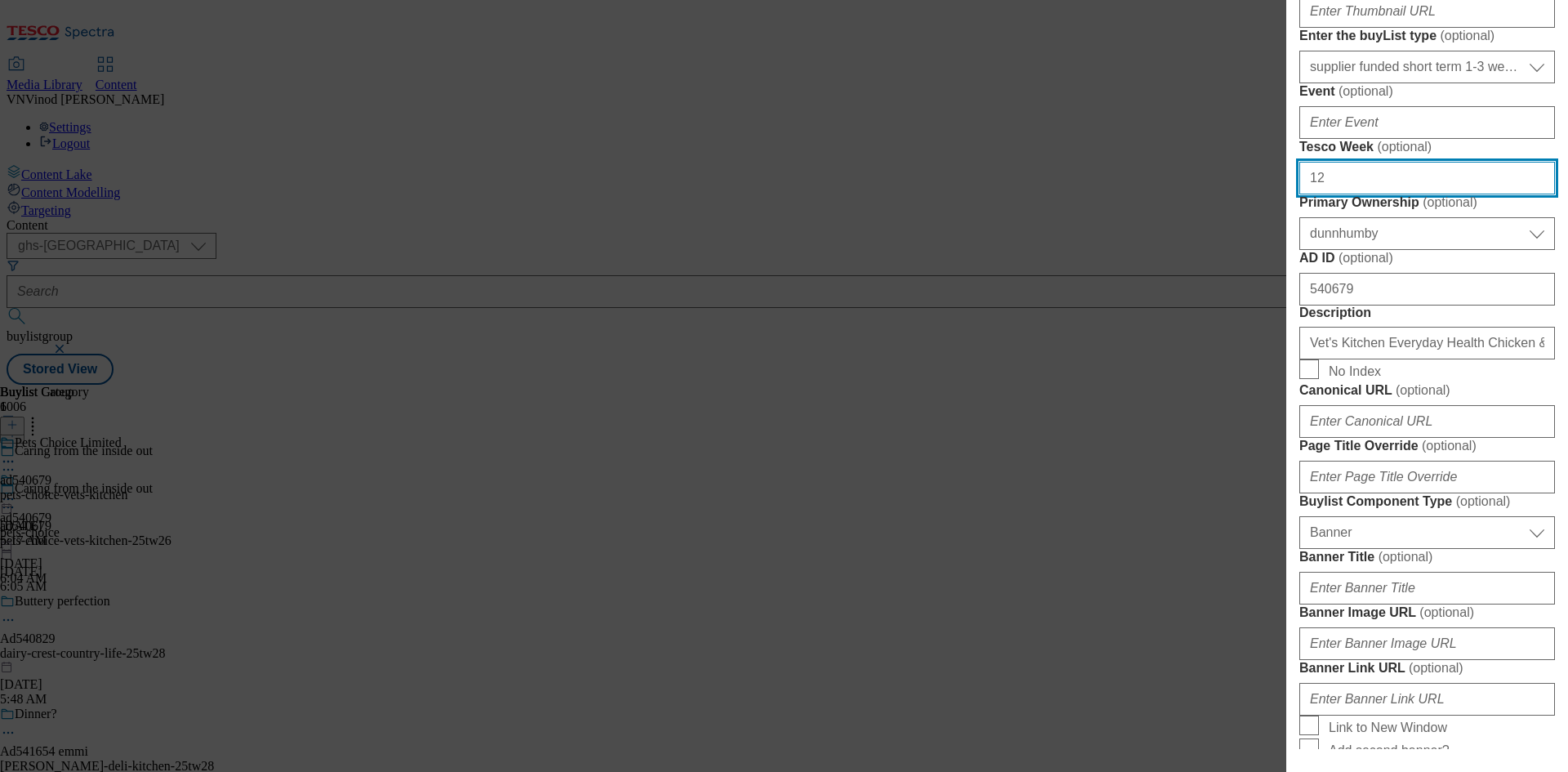
drag, startPoint x: 1452, startPoint y: 448, endPoint x: 1146, endPoint y: 440, distance: 306.1
click at [1146, 440] on div "Edit Buylist Locale Select locale English Welsh Tags 1 tags selected fnf market…" at bounding box center [784, 386] width 1568 height 772
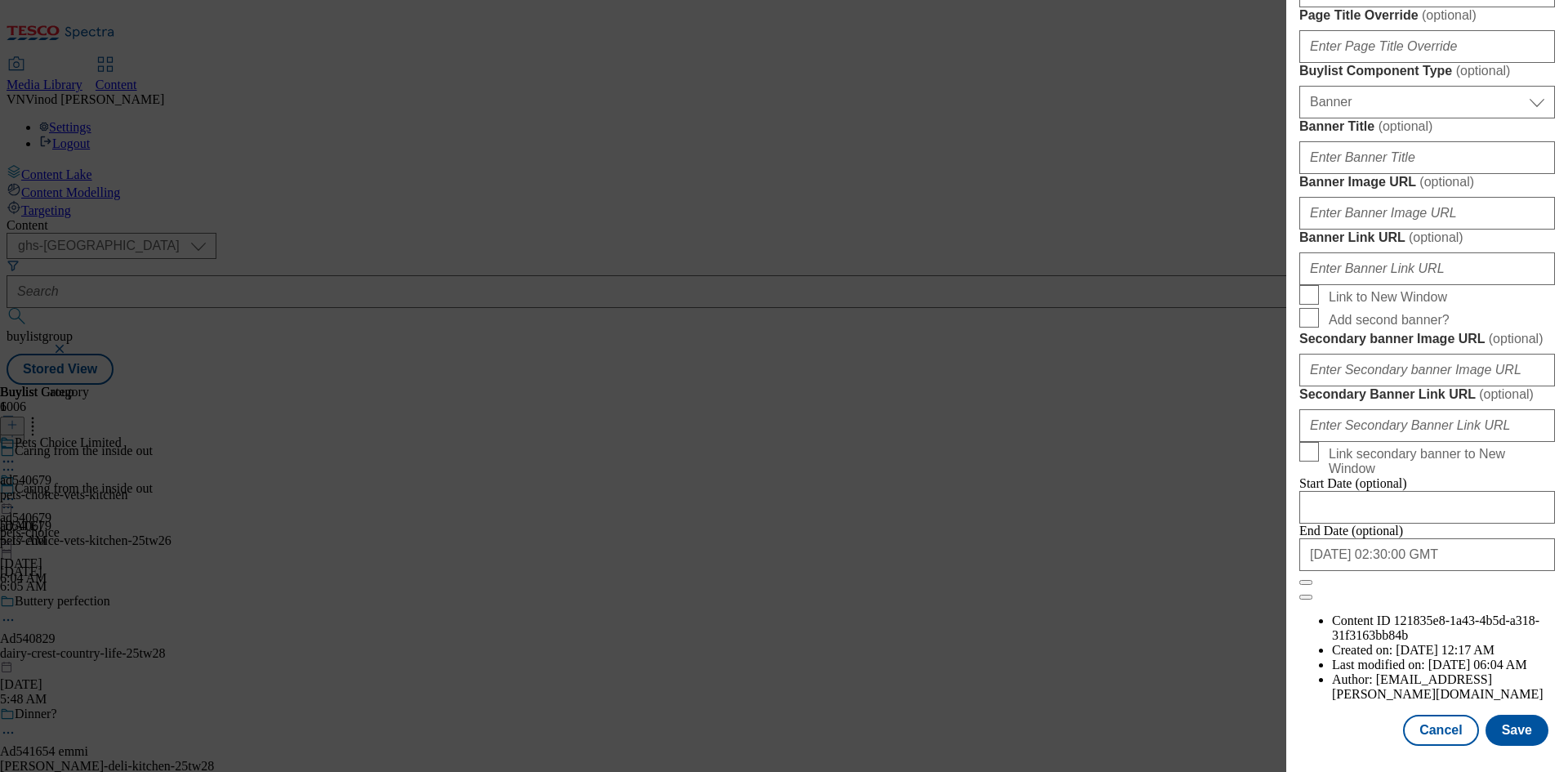
scroll to position [1691, 0]
type input "26"
click at [1508, 726] on button "Save" at bounding box center [1517, 730] width 63 height 31
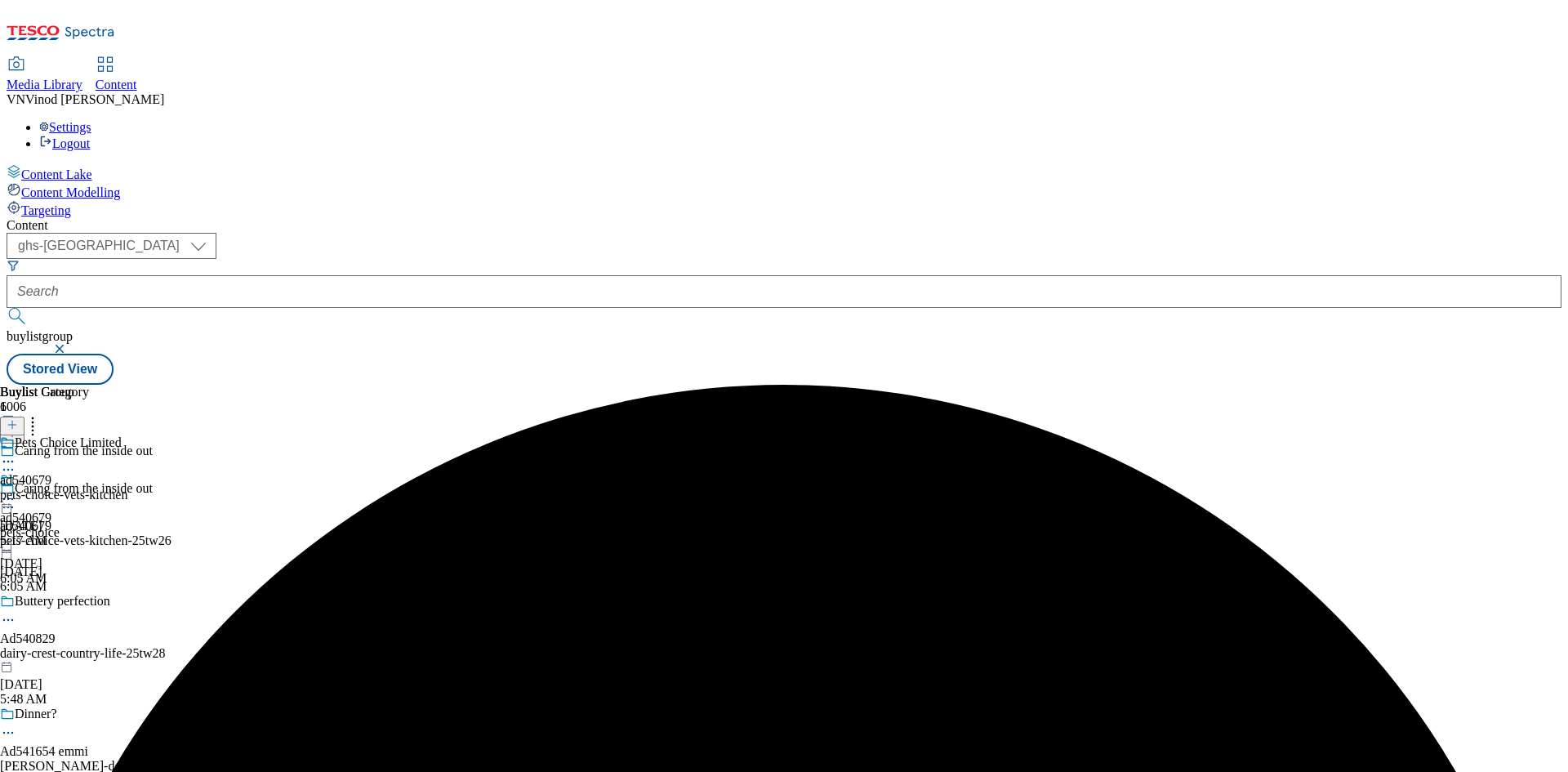
click at [17, 454] on icon at bounding box center [8, 462] width 17 height 17
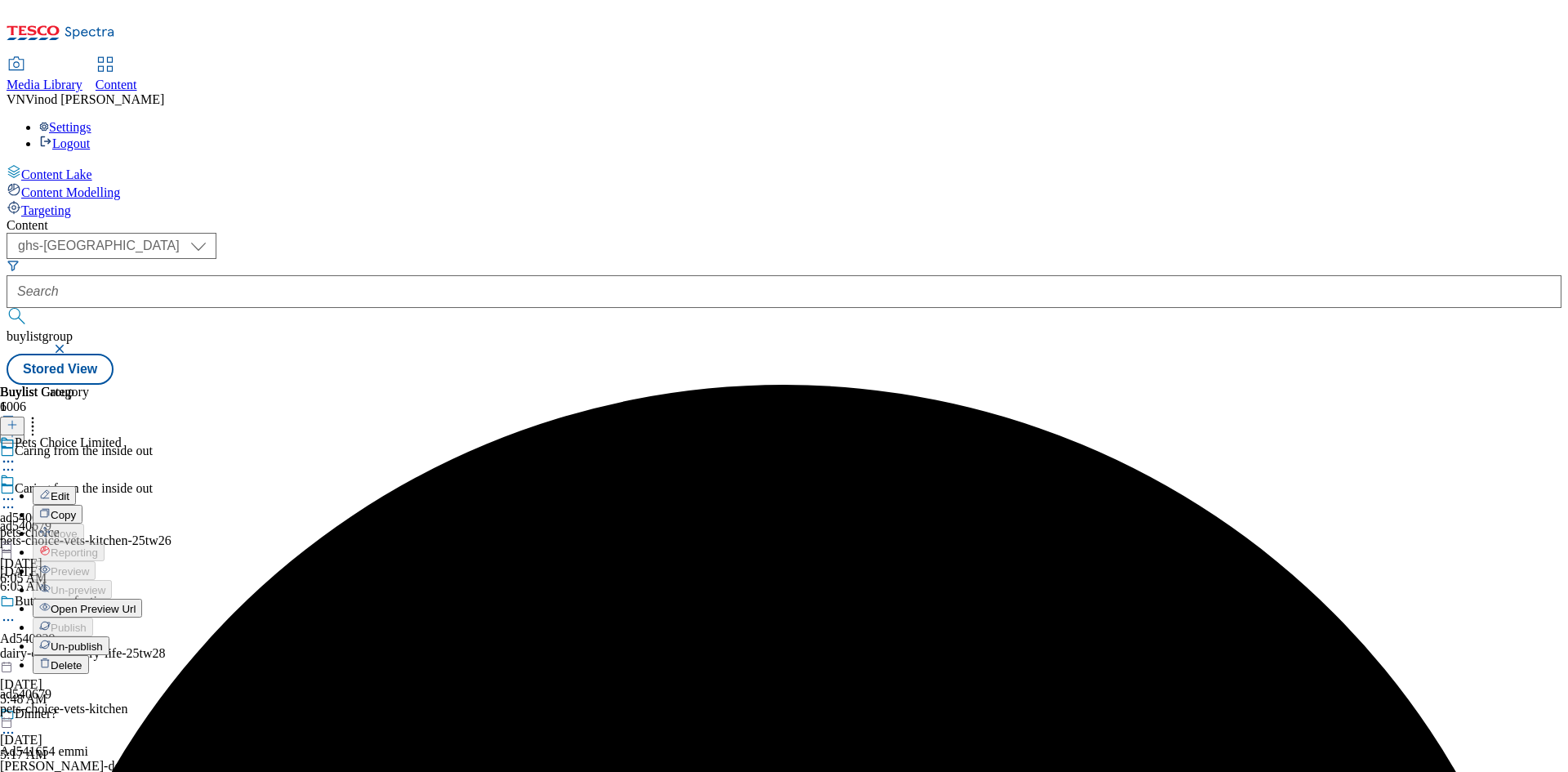
click at [76, 486] on button "Edit" at bounding box center [55, 496] width 43 height 19
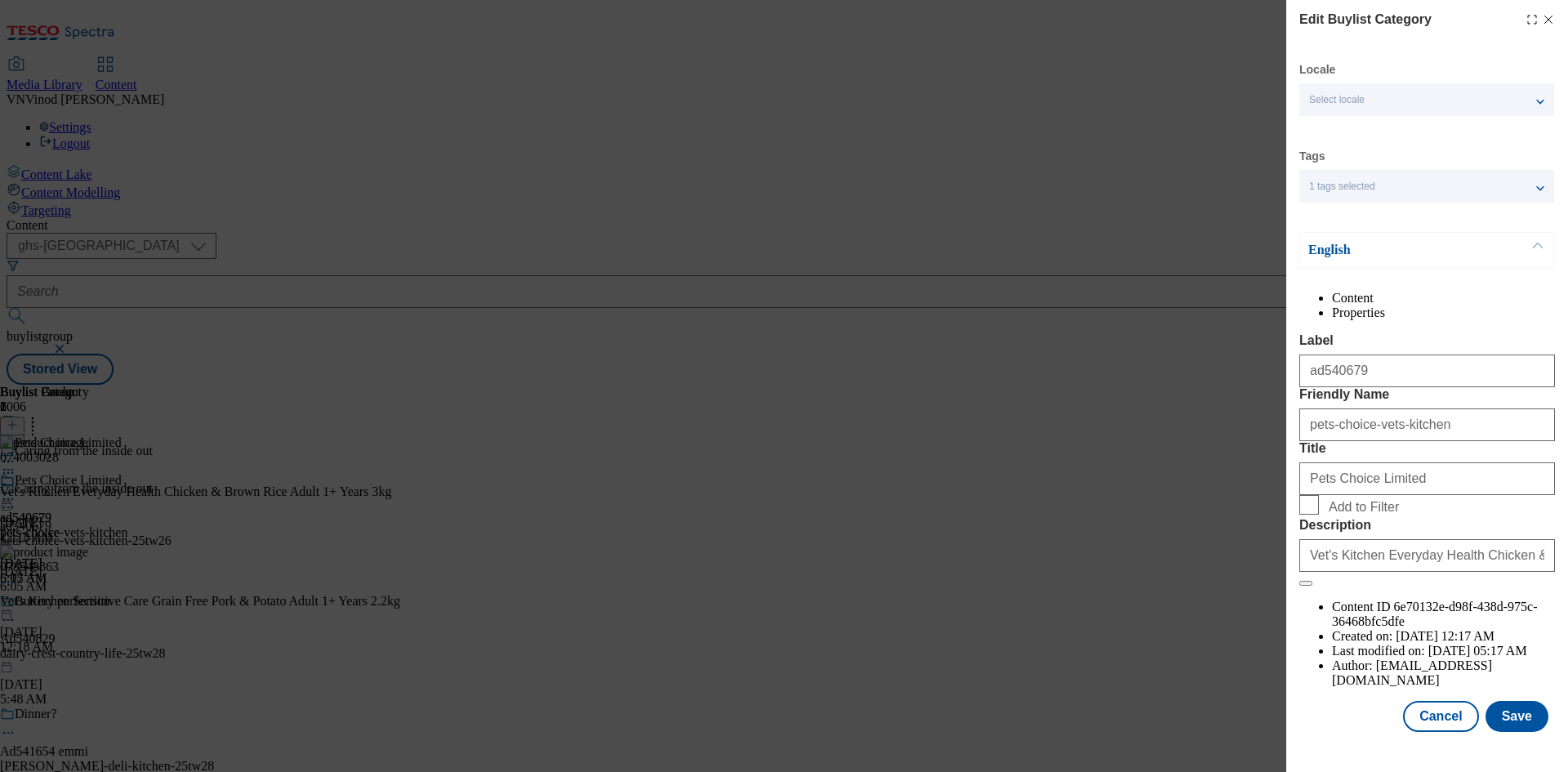
scroll to position [32, 0]
click at [1505, 732] on button "Save" at bounding box center [1517, 716] width 63 height 31
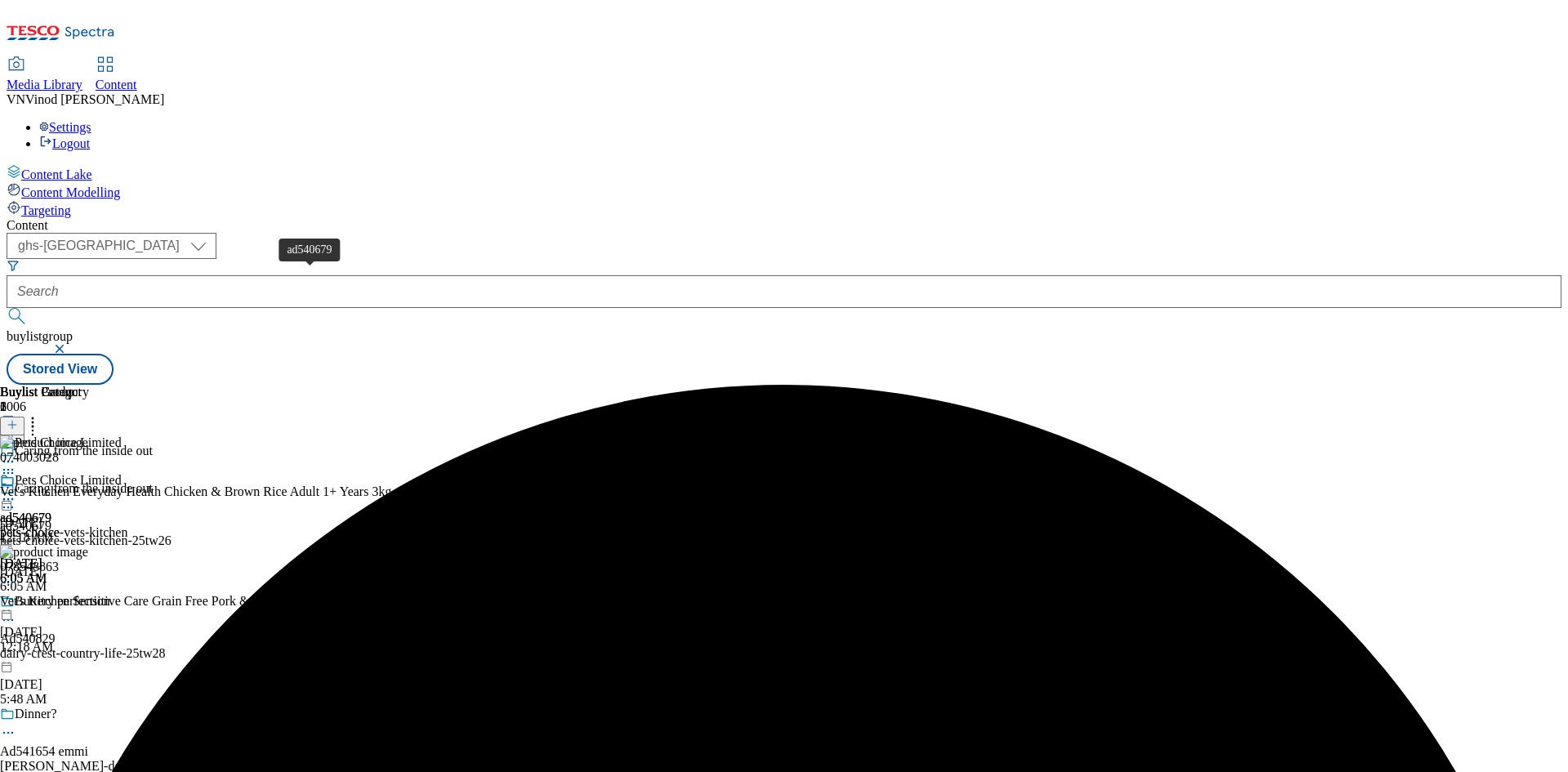
click at [51, 519] on div "ad540679" at bounding box center [25, 526] width 51 height 15
